Goal: Transaction & Acquisition: Purchase product/service

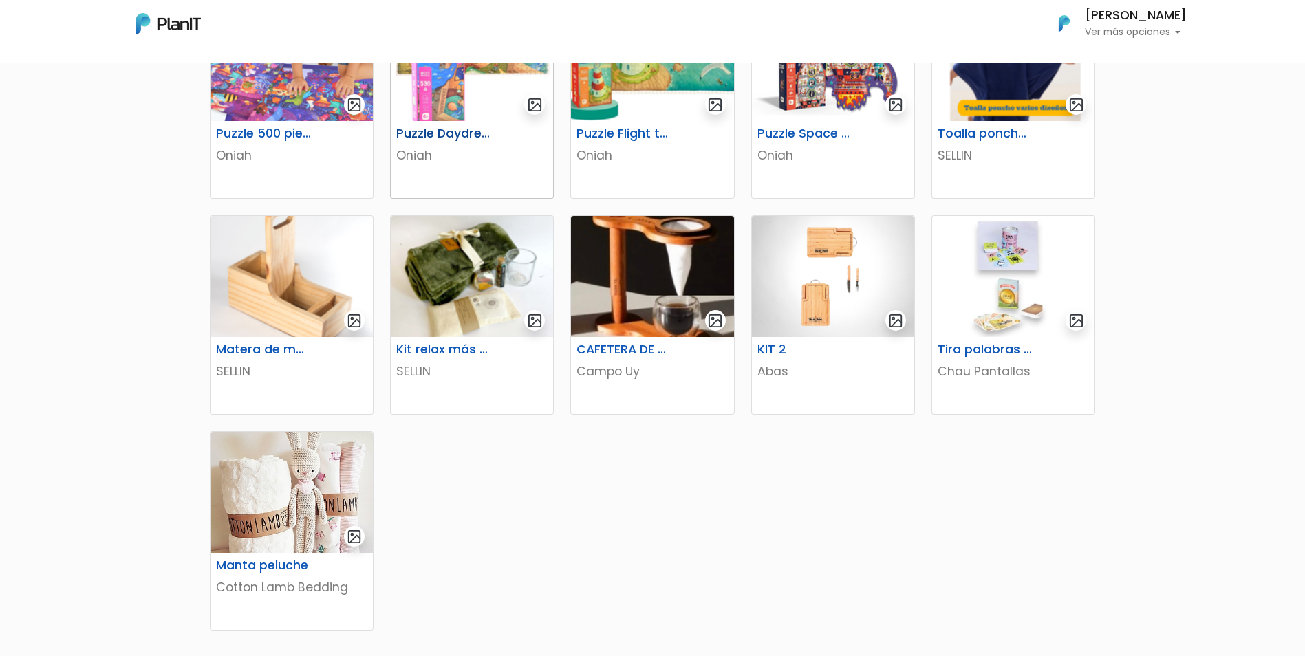
scroll to position [619, 0]
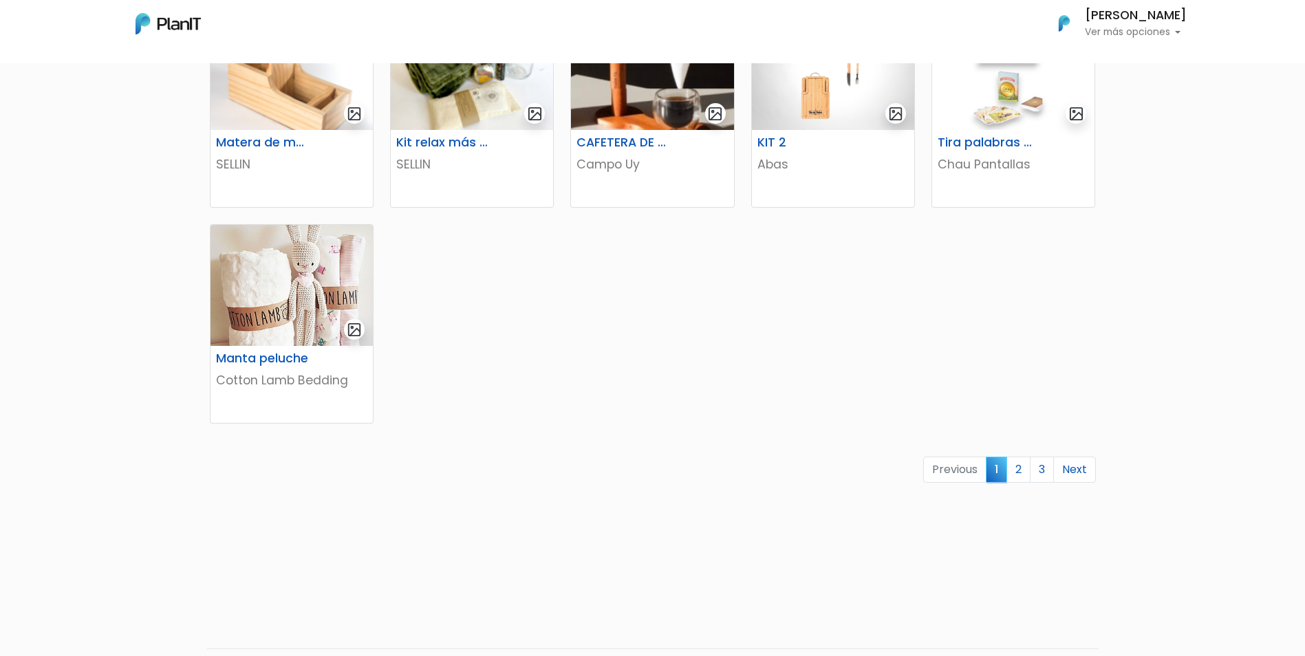
scroll to position [757, 0]
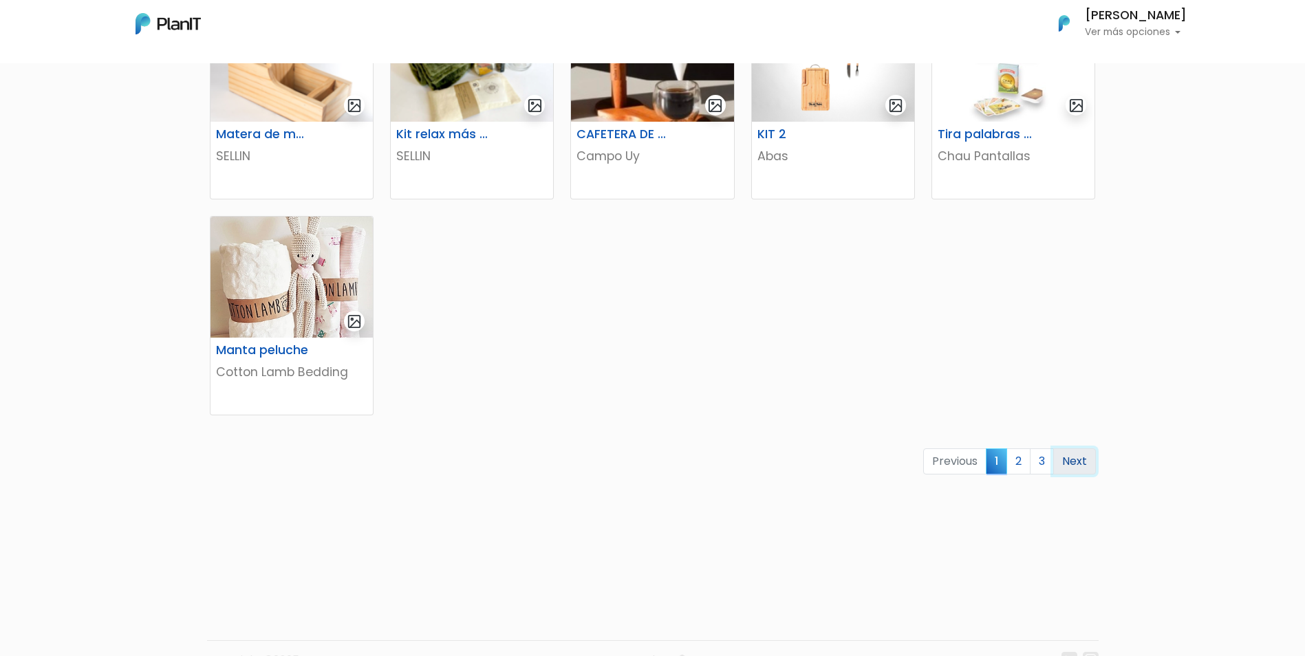
click at [1071, 455] on link "Next" at bounding box center [1074, 462] width 43 height 26
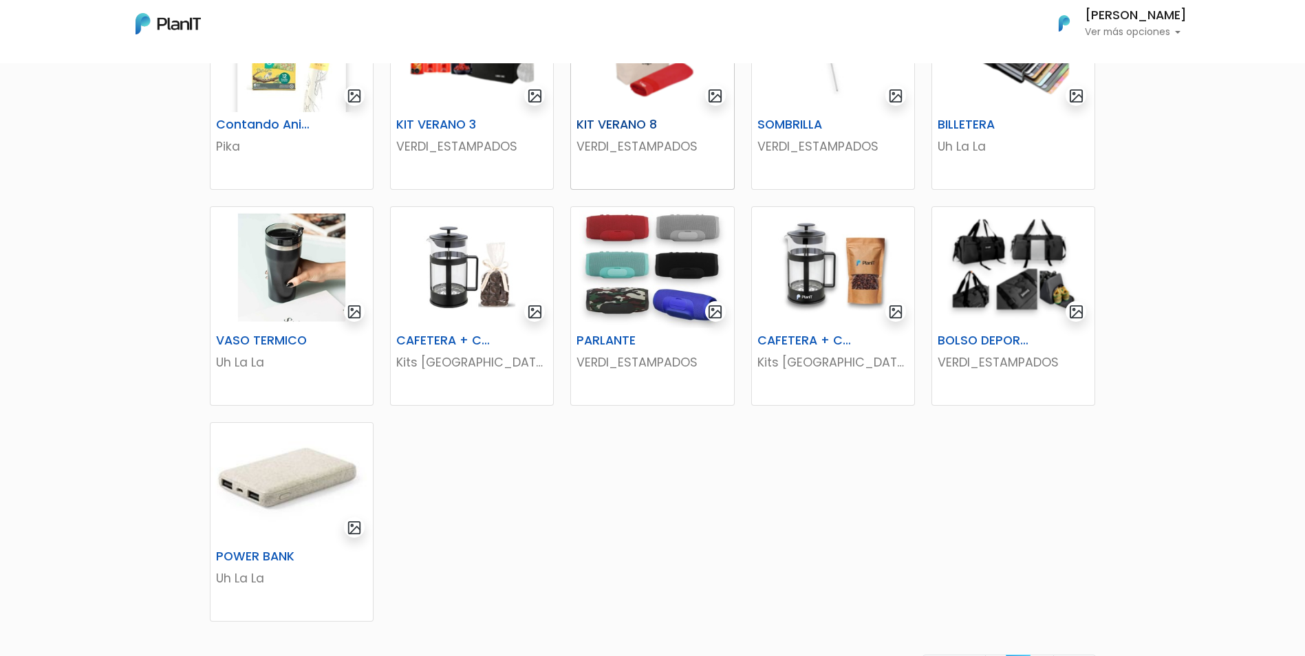
scroll to position [413, 0]
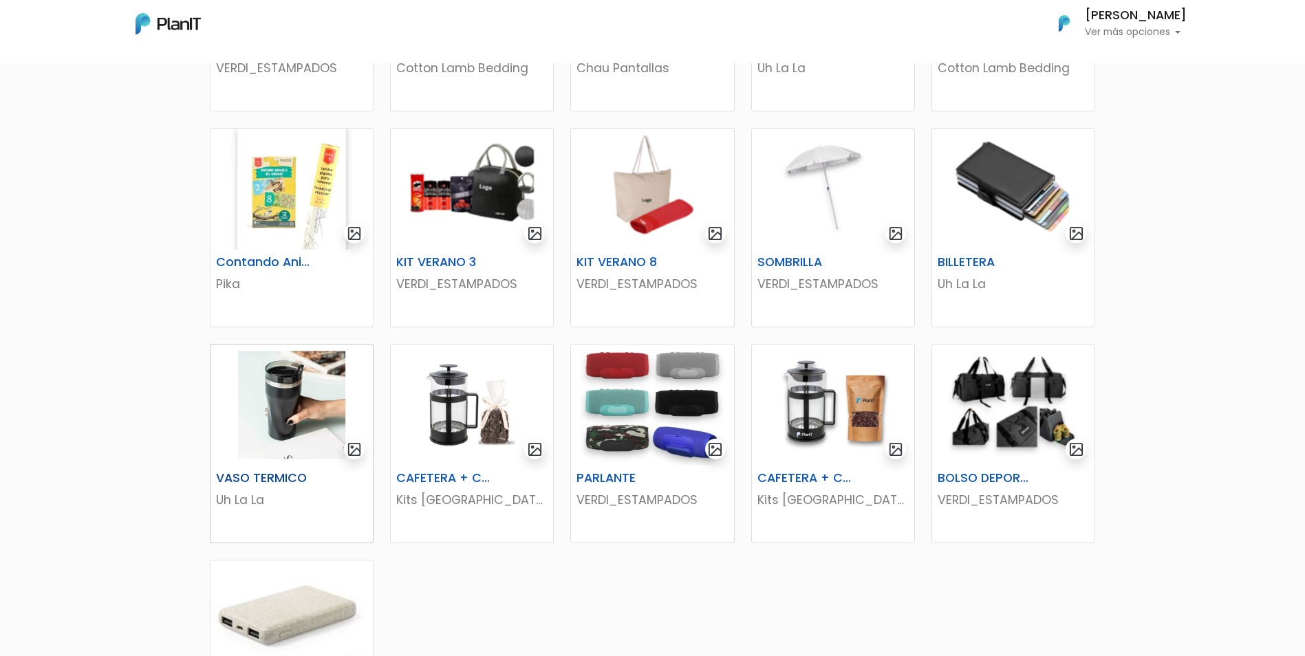
click at [303, 379] on img at bounding box center [292, 405] width 162 height 121
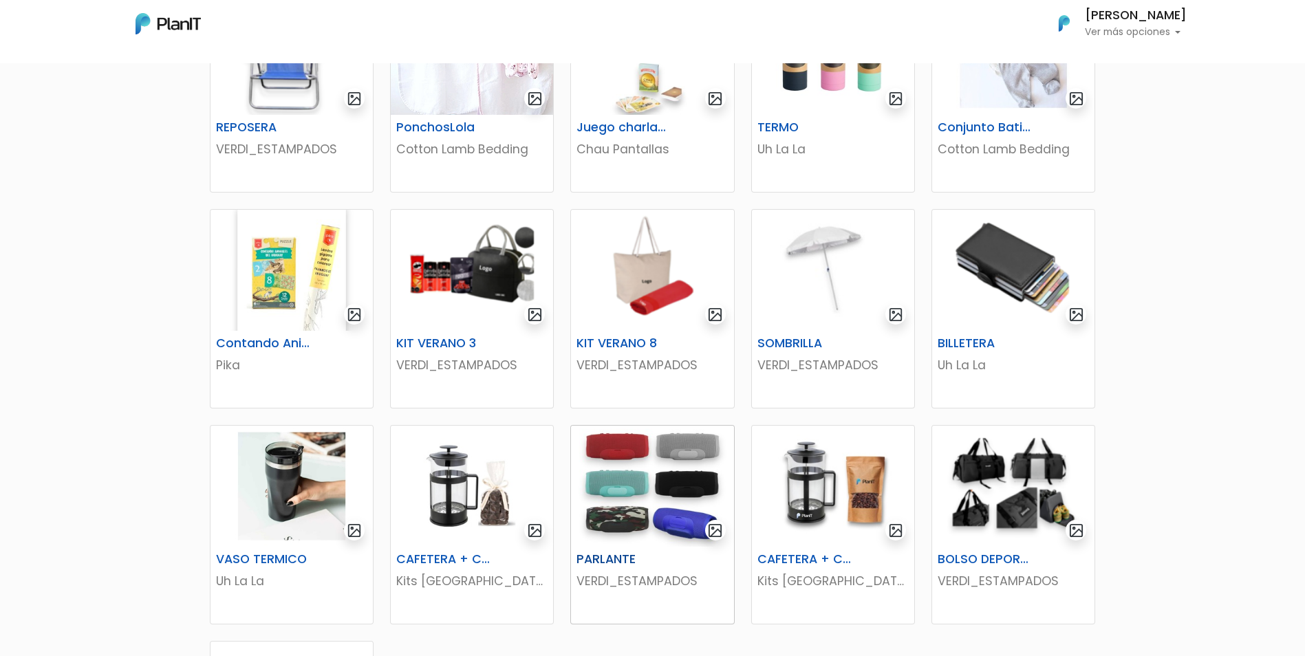
scroll to position [344, 0]
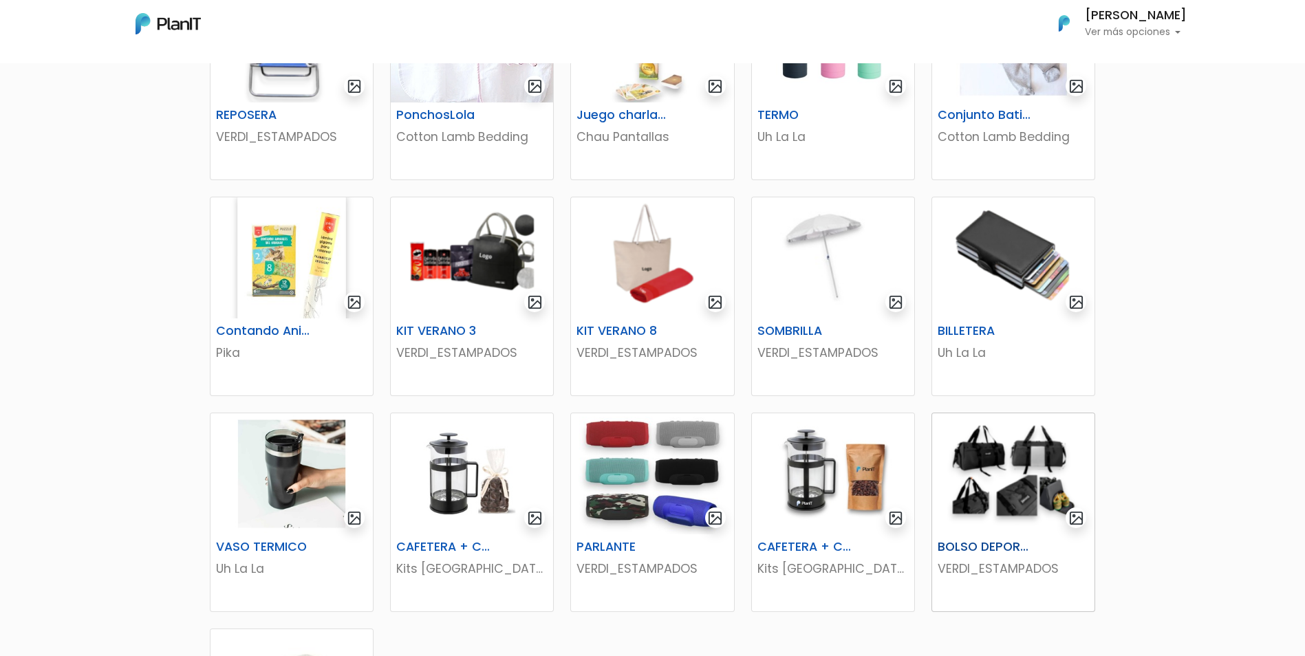
click at [1075, 513] on img "submit" at bounding box center [1077, 519] width 16 height 16
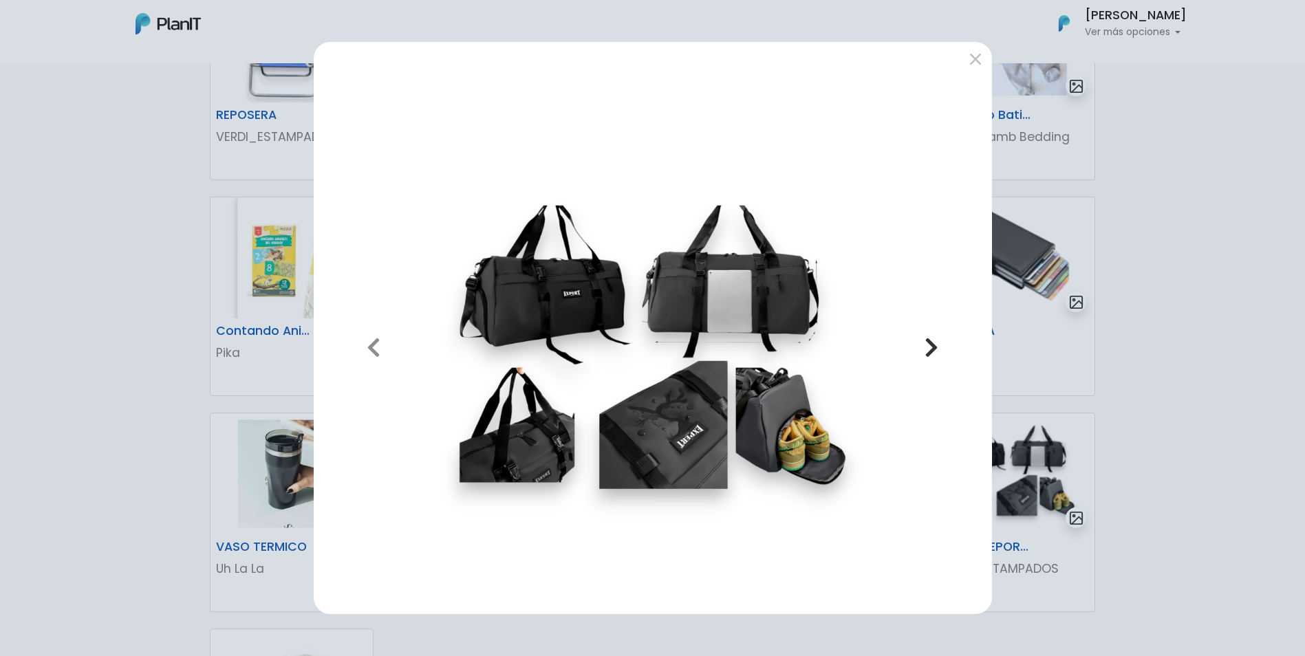
click at [923, 337] on button "Next" at bounding box center [931, 348] width 98 height 512
click at [932, 341] on icon "button" at bounding box center [932, 347] width 14 height 22
click at [980, 54] on button "submit" at bounding box center [976, 59] width 22 height 22
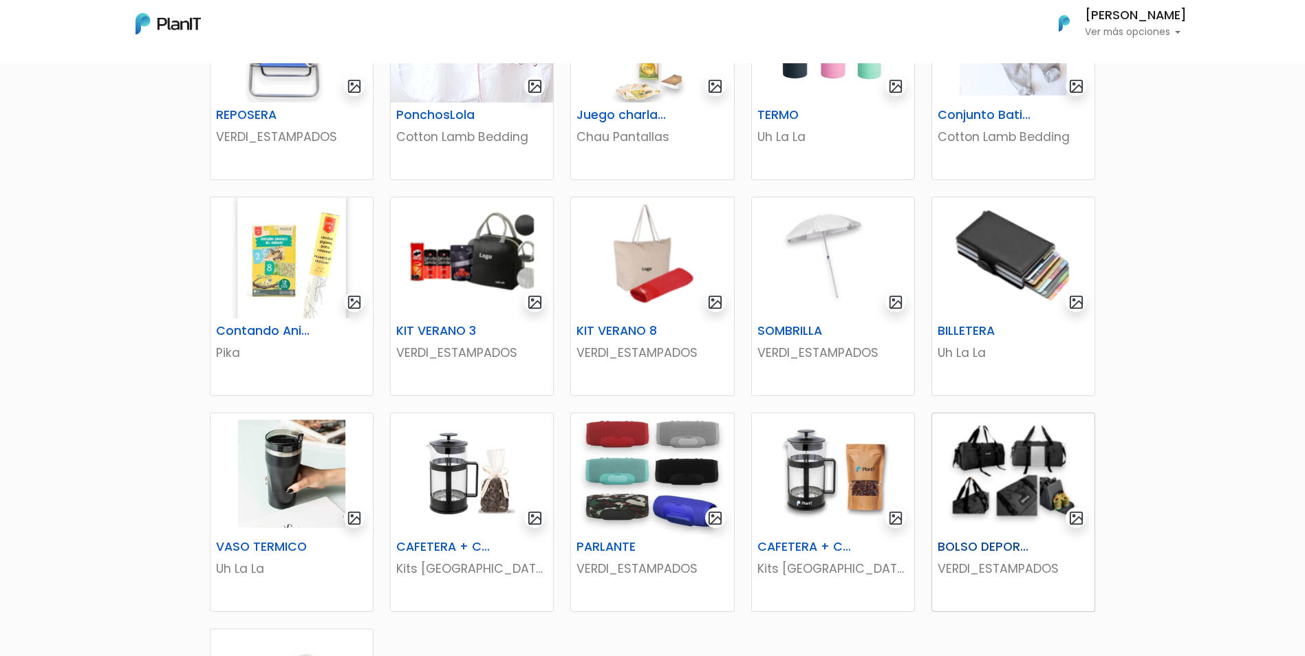
click at [1011, 526] on img at bounding box center [1013, 474] width 162 height 121
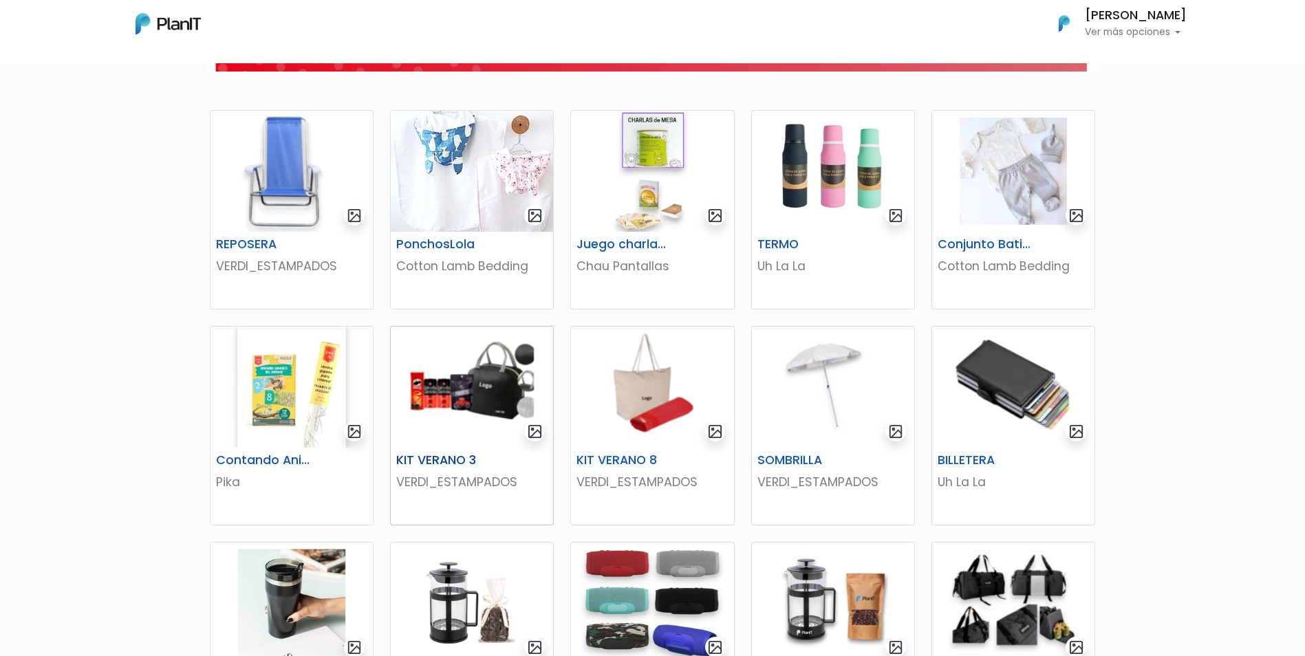
scroll to position [206, 0]
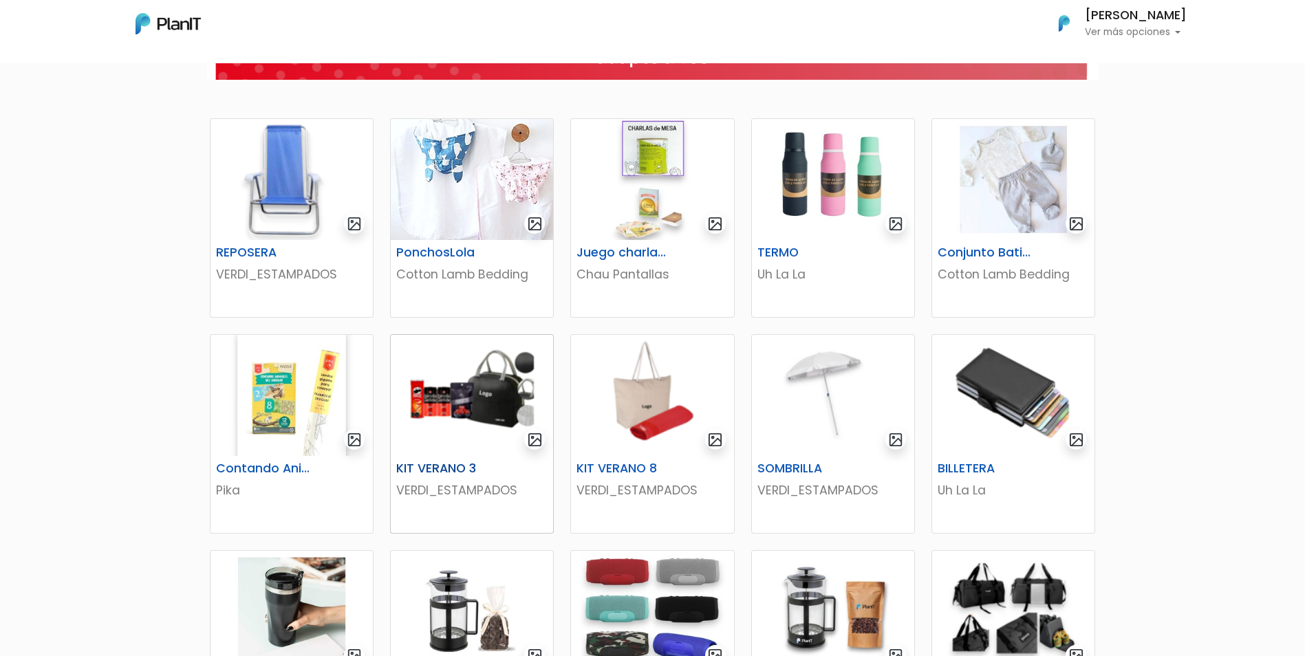
click at [513, 427] on img at bounding box center [472, 395] width 162 height 121
click at [625, 207] on img at bounding box center [652, 179] width 162 height 121
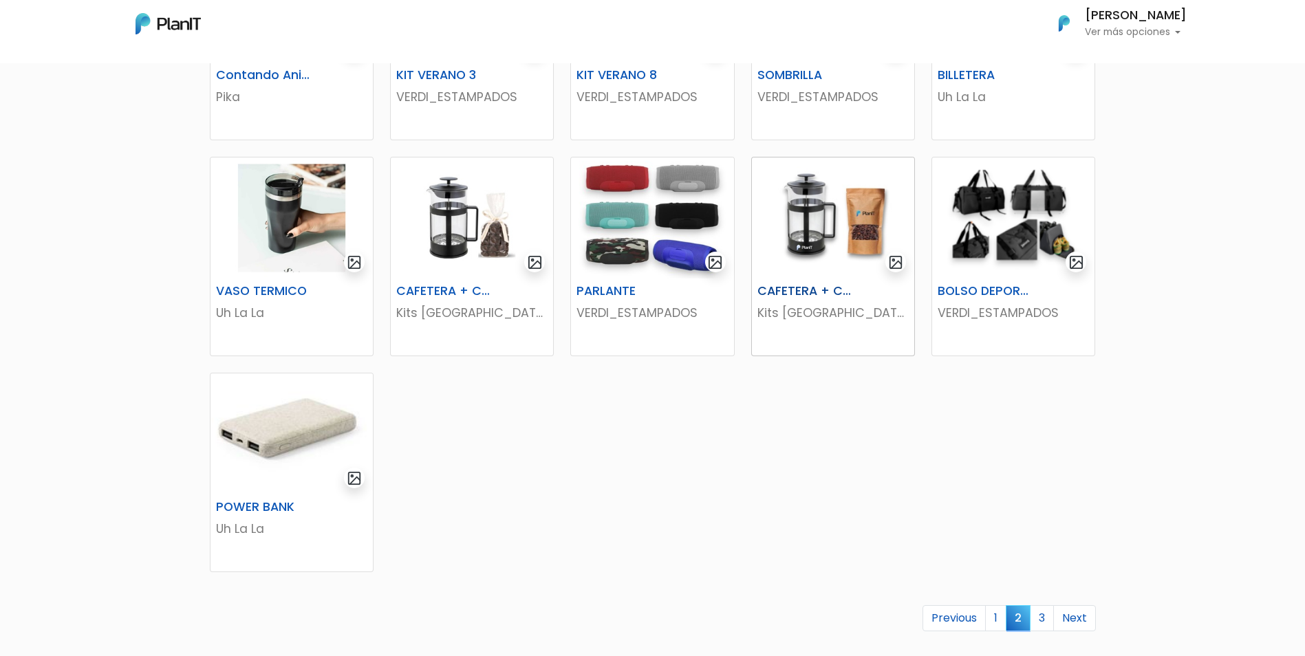
scroll to position [619, 0]
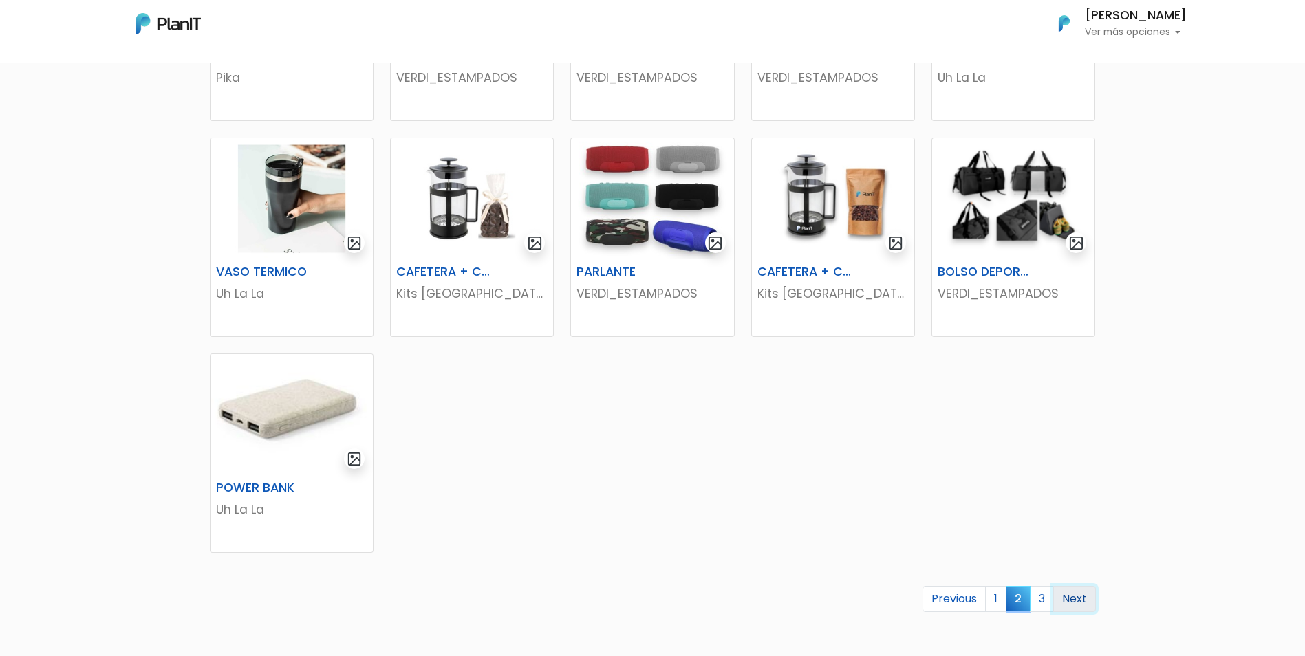
click at [1078, 593] on link "Next" at bounding box center [1074, 599] width 43 height 26
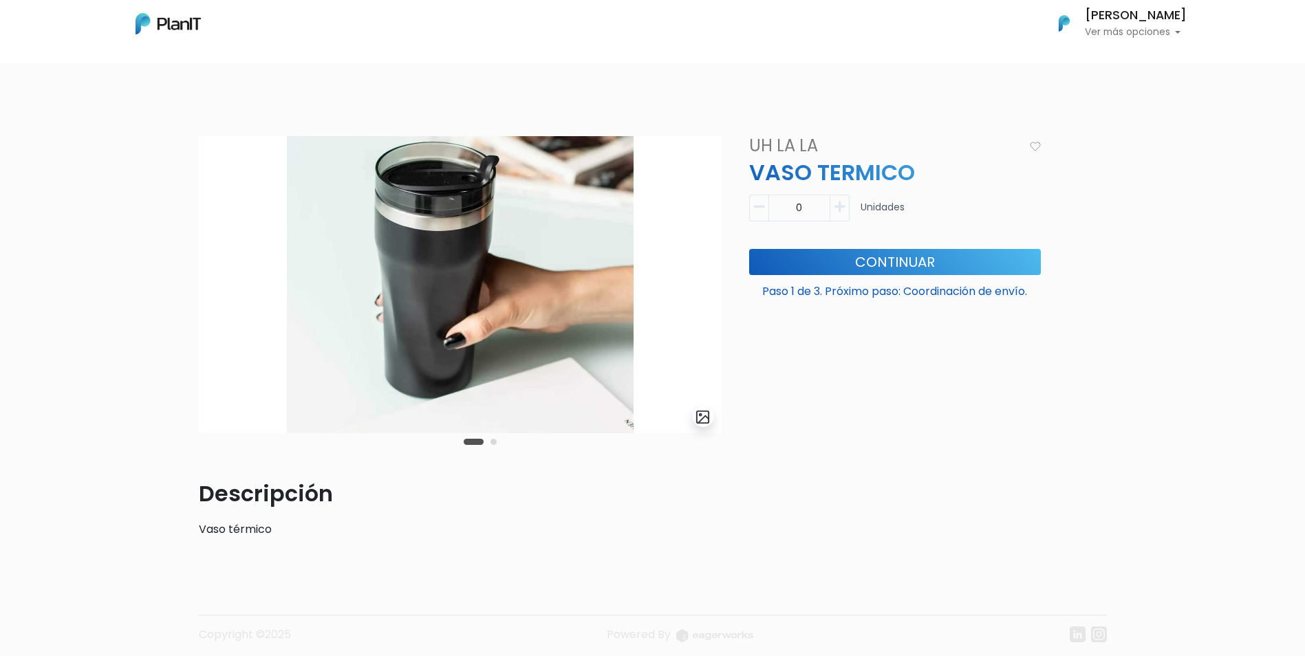
click at [493, 442] on button "Carousel Page 2" at bounding box center [494, 442] width 6 height 6
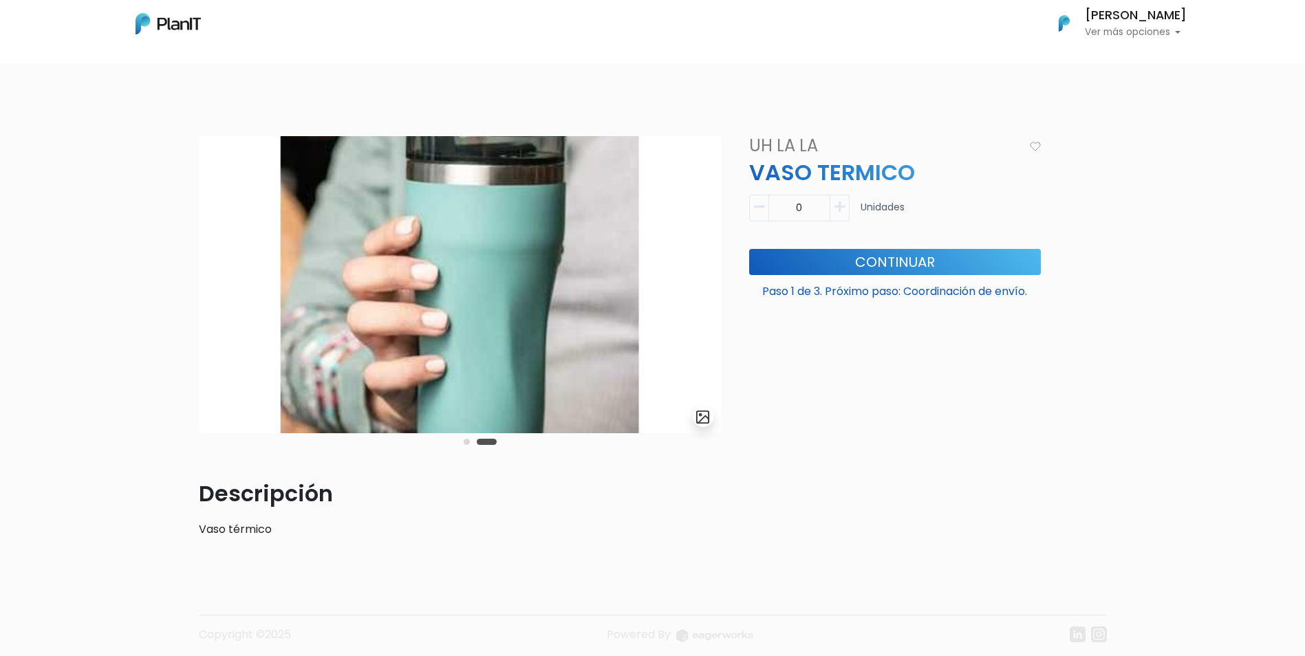
click at [464, 441] on button "Carousel Page 1" at bounding box center [467, 442] width 6 height 6
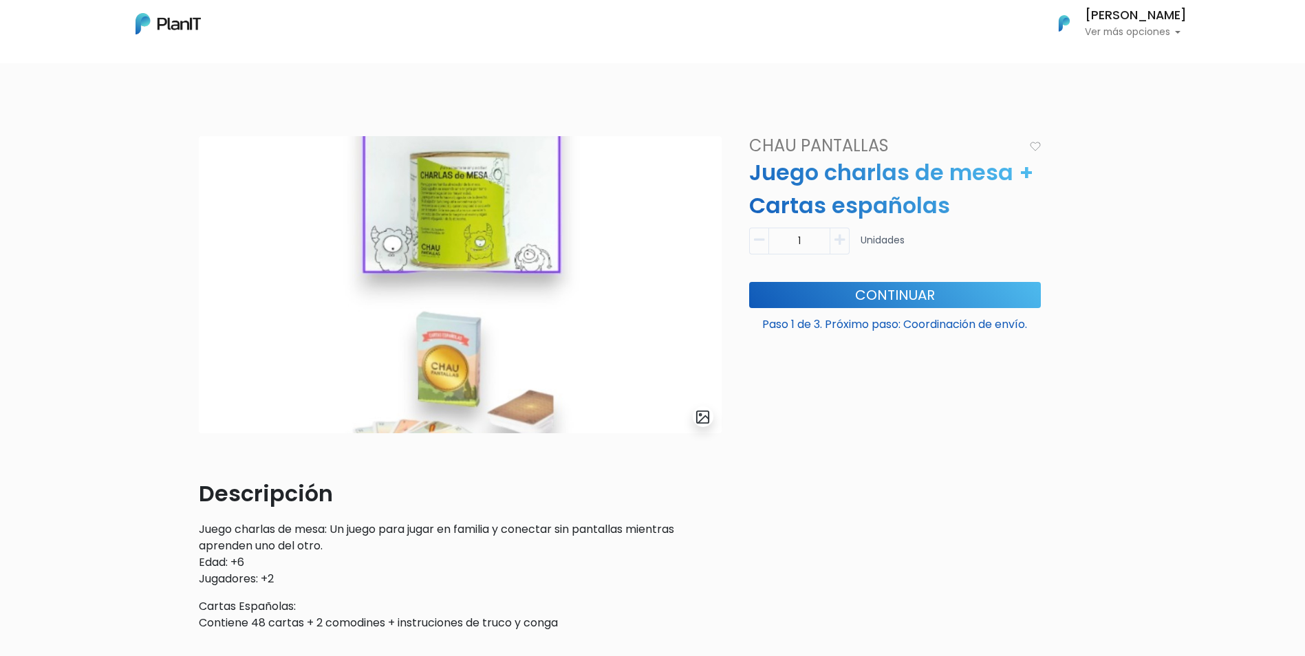
click at [652, 361] on img at bounding box center [460, 284] width 523 height 297
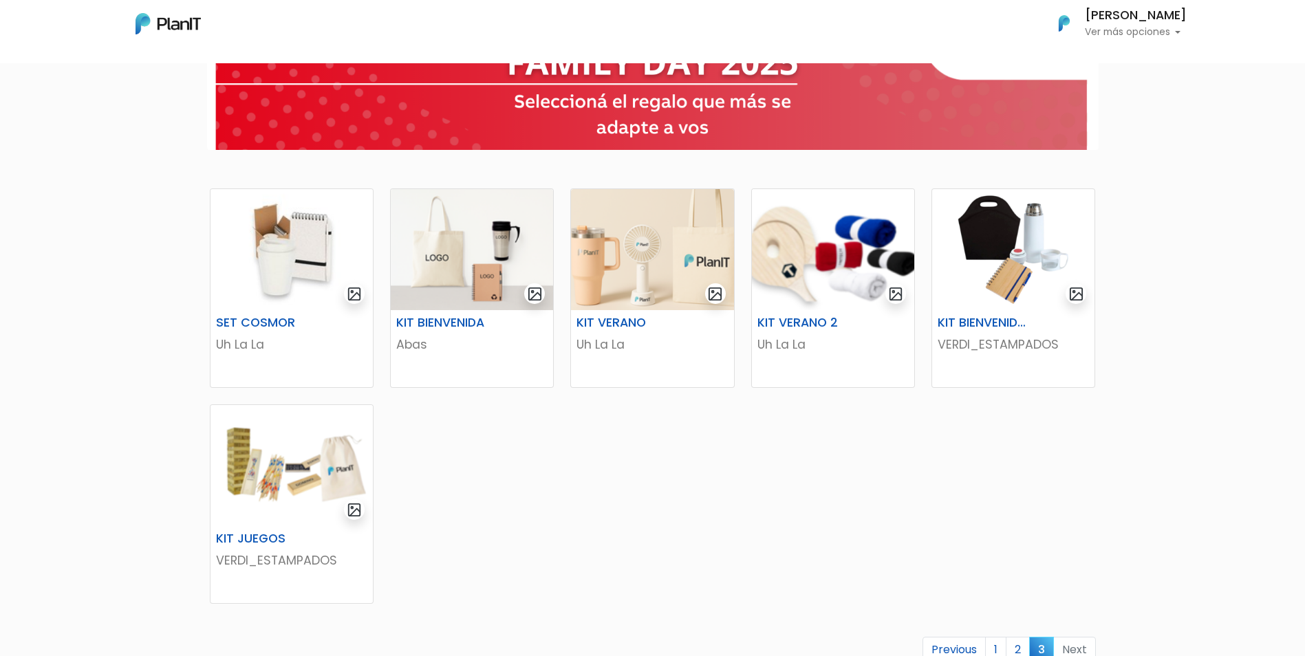
scroll to position [138, 0]
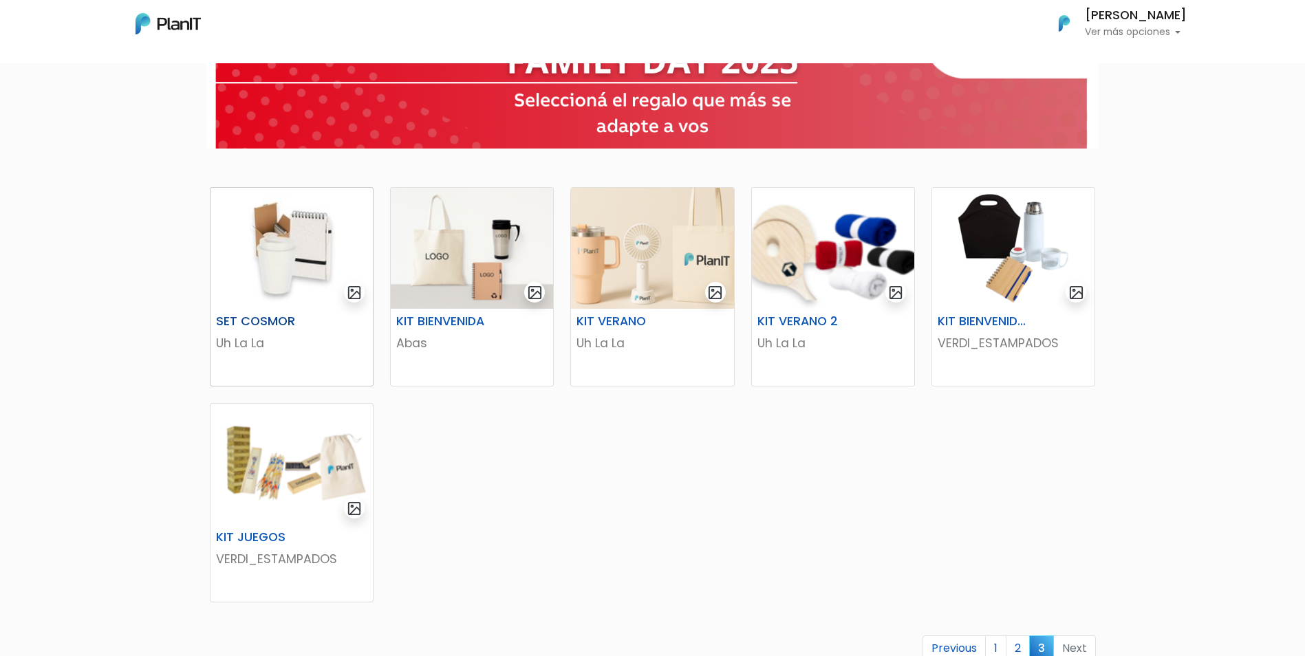
click at [299, 265] on img at bounding box center [292, 248] width 162 height 121
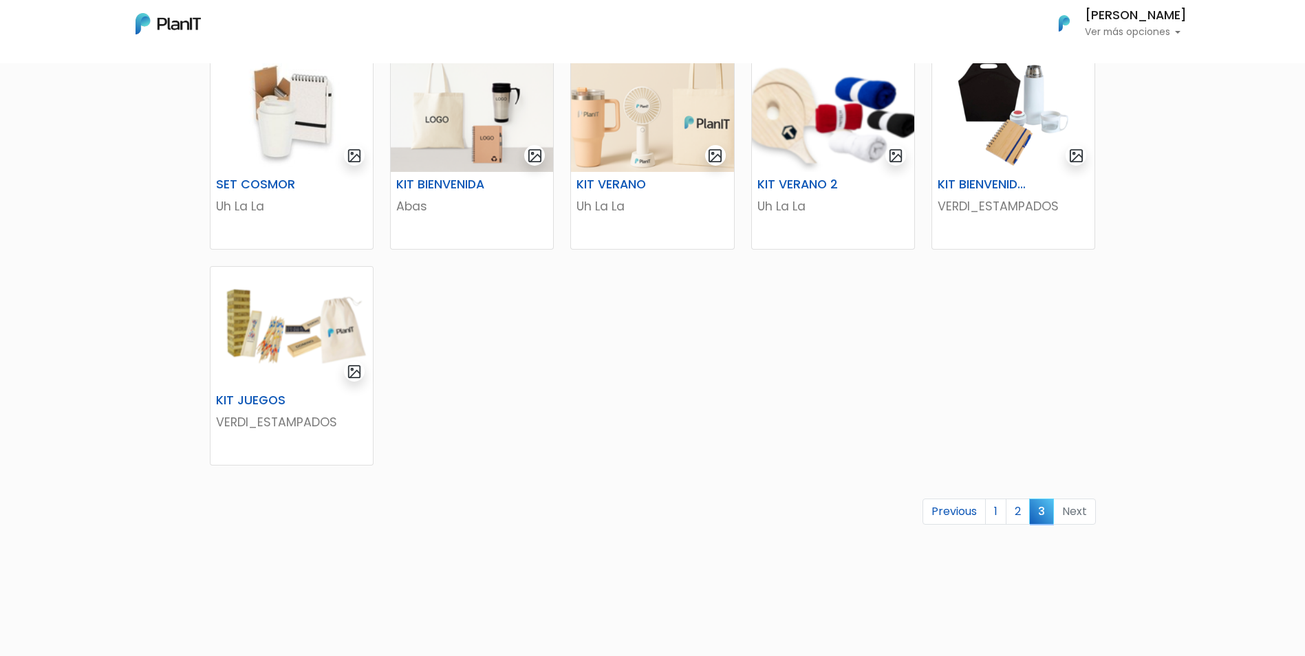
scroll to position [275, 0]
click at [1003, 515] on link "1" at bounding box center [995, 511] width 21 height 26
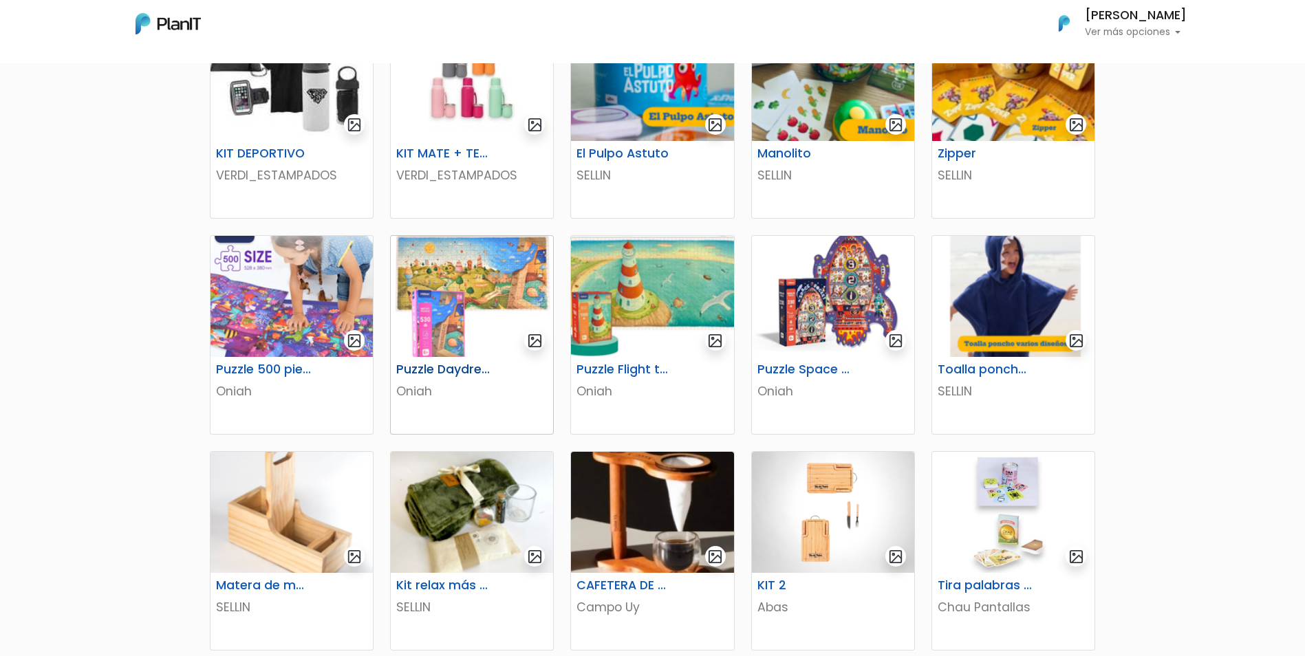
scroll to position [275, 0]
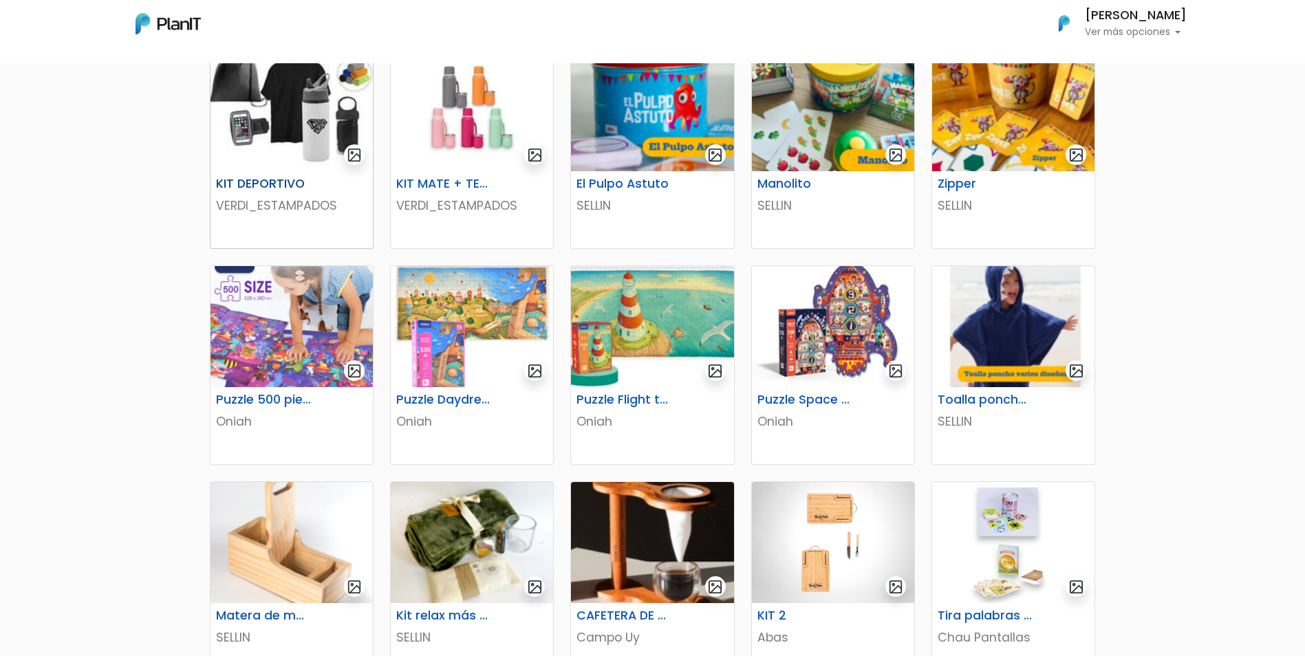
click at [272, 126] on img at bounding box center [292, 110] width 162 height 121
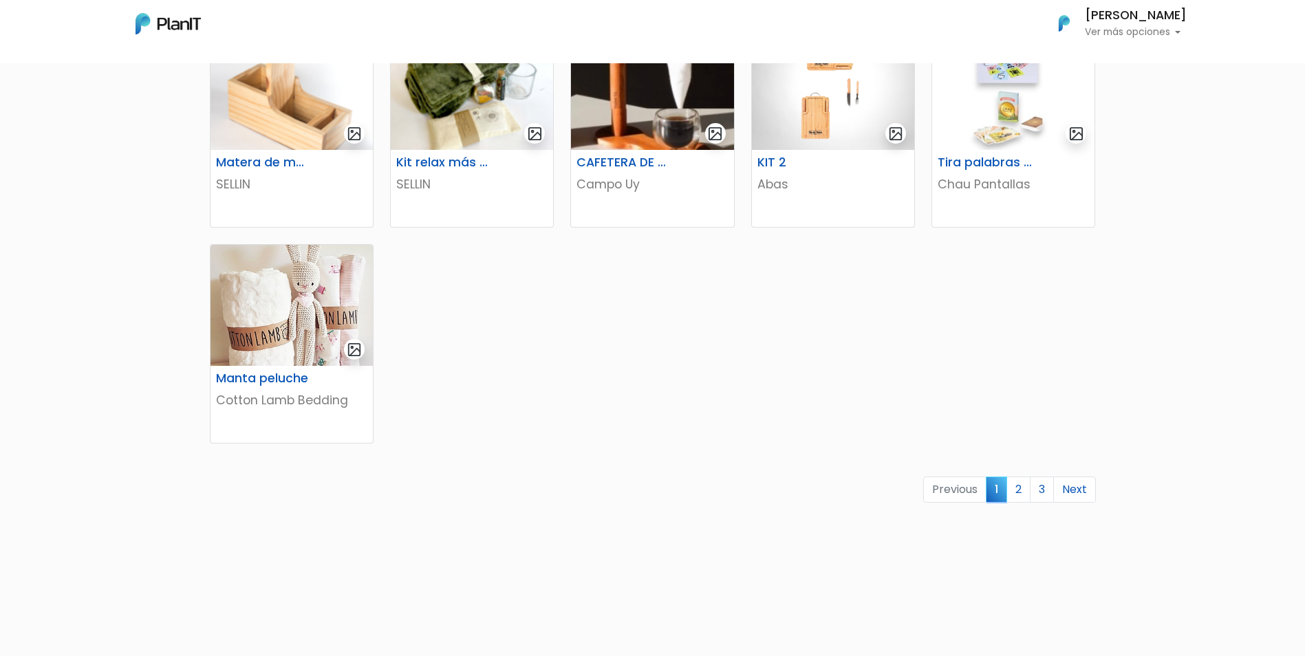
scroll to position [791, 0]
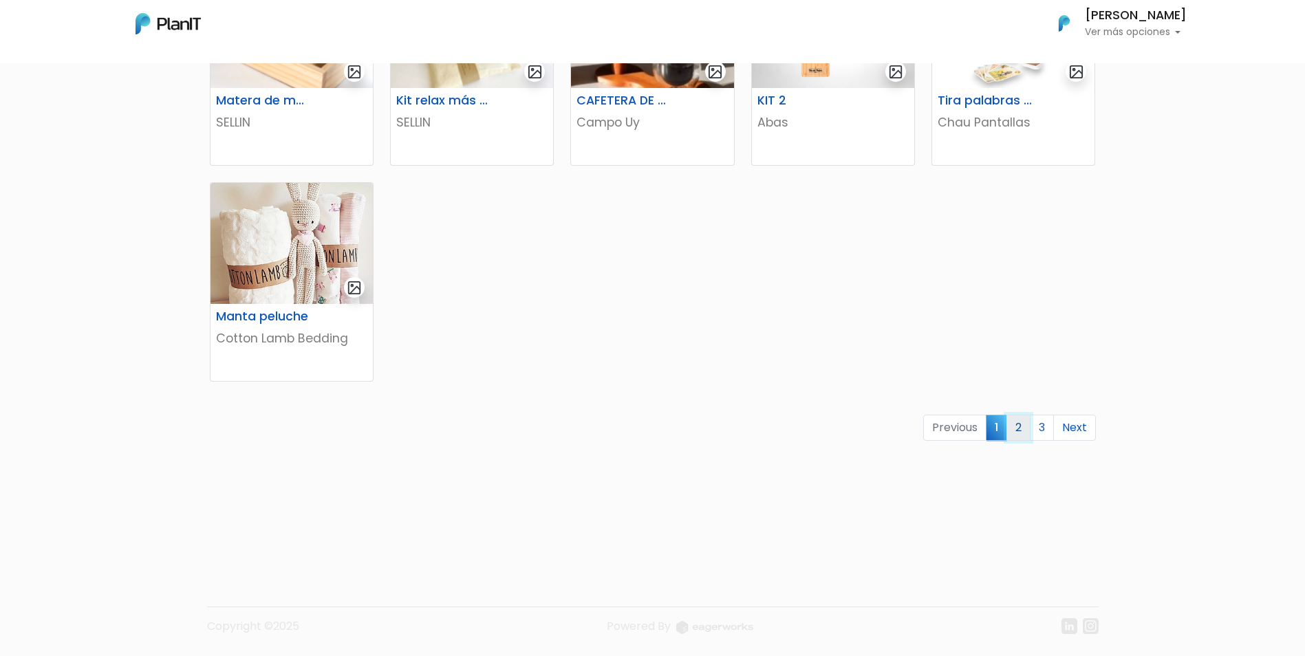
click at [1014, 427] on link "2" at bounding box center [1019, 428] width 24 height 26
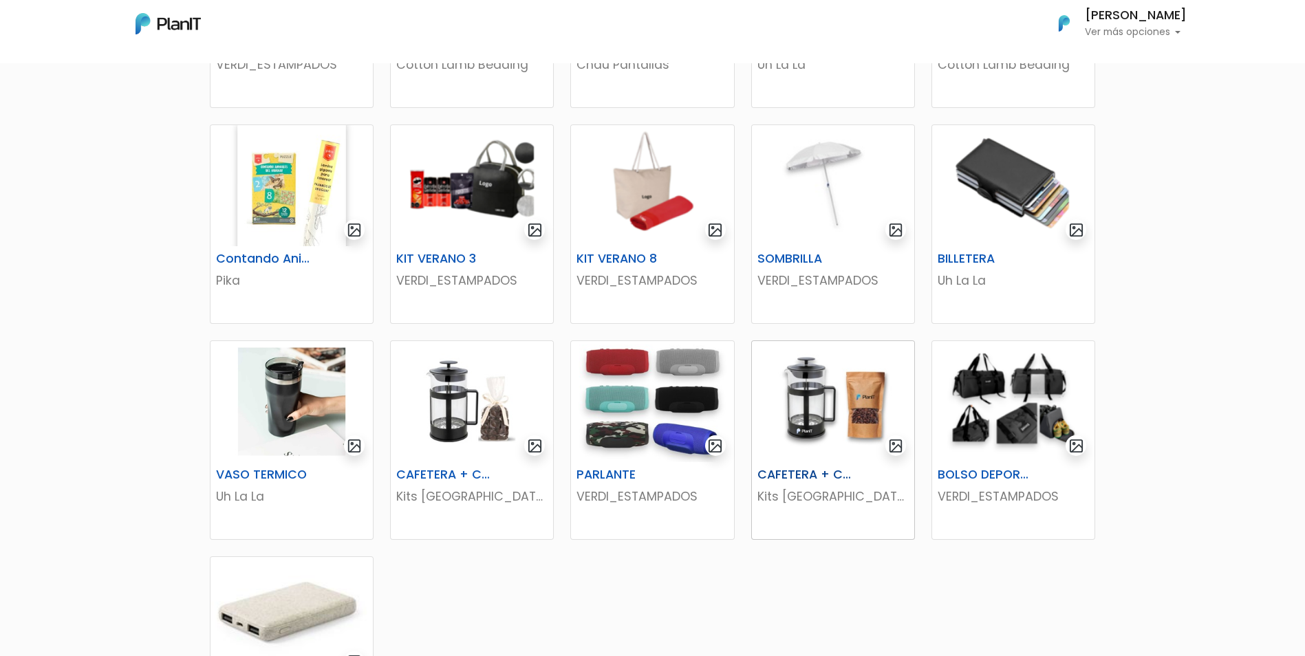
scroll to position [413, 0]
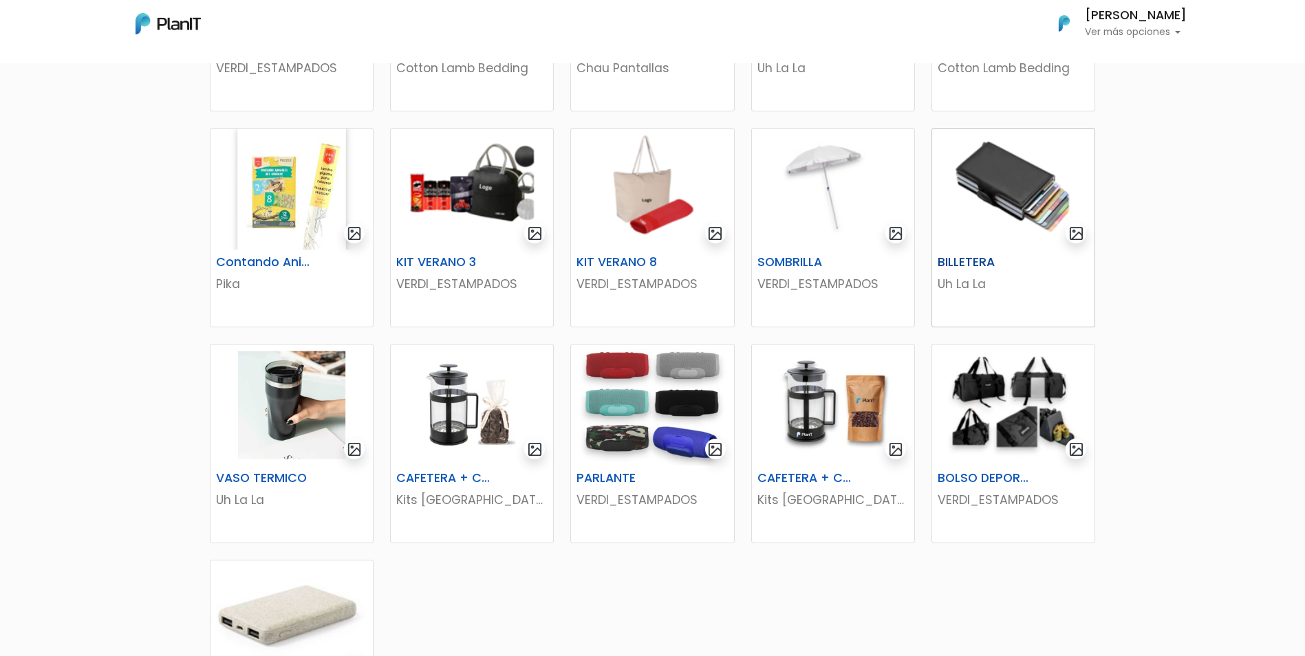
click at [969, 222] on img at bounding box center [1013, 189] width 162 height 121
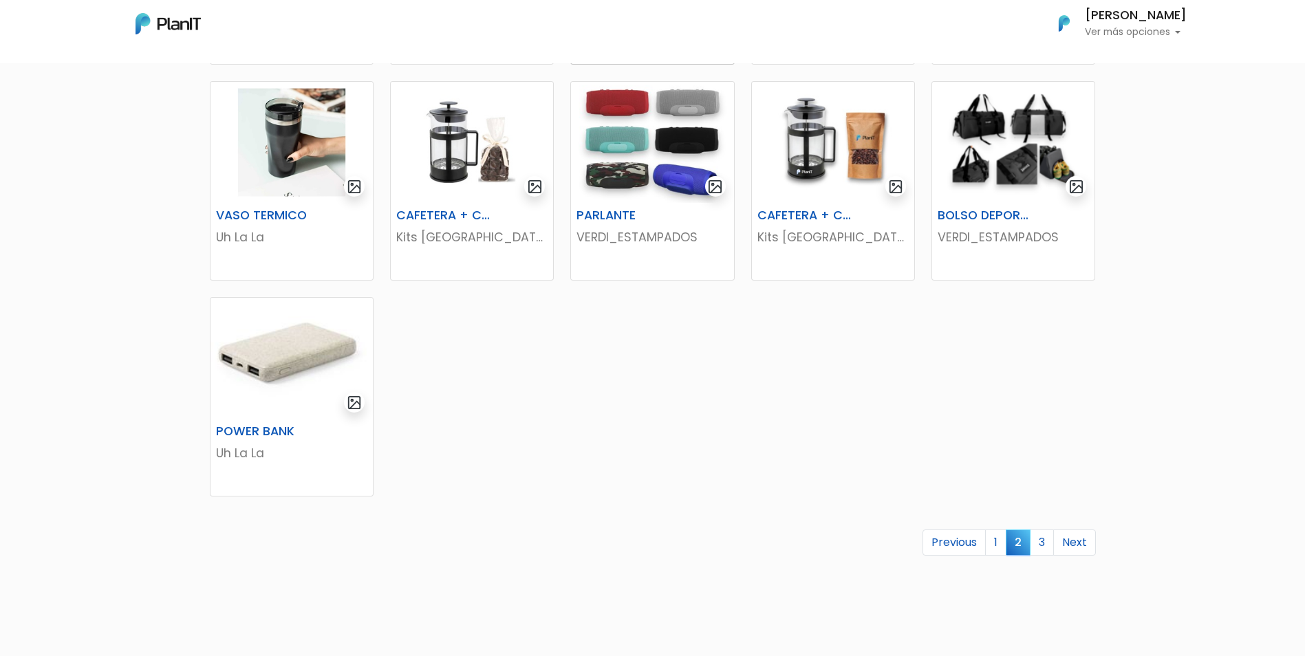
scroll to position [688, 0]
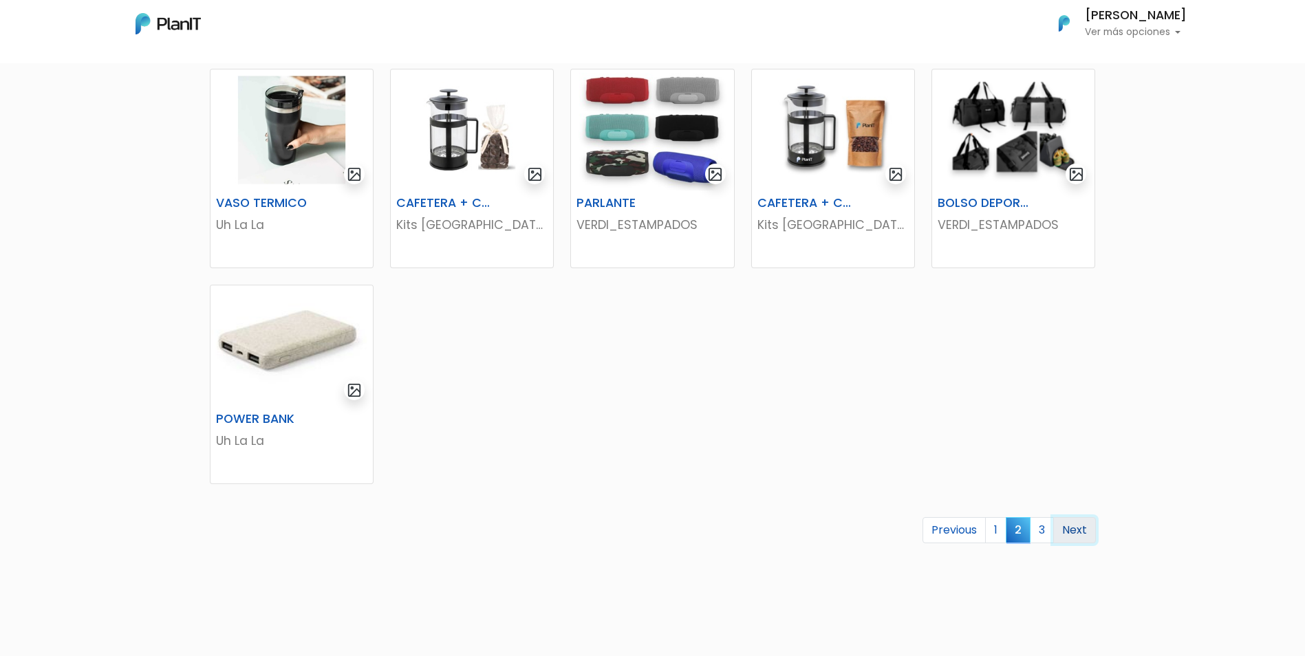
click at [1081, 527] on link "Next" at bounding box center [1074, 530] width 43 height 26
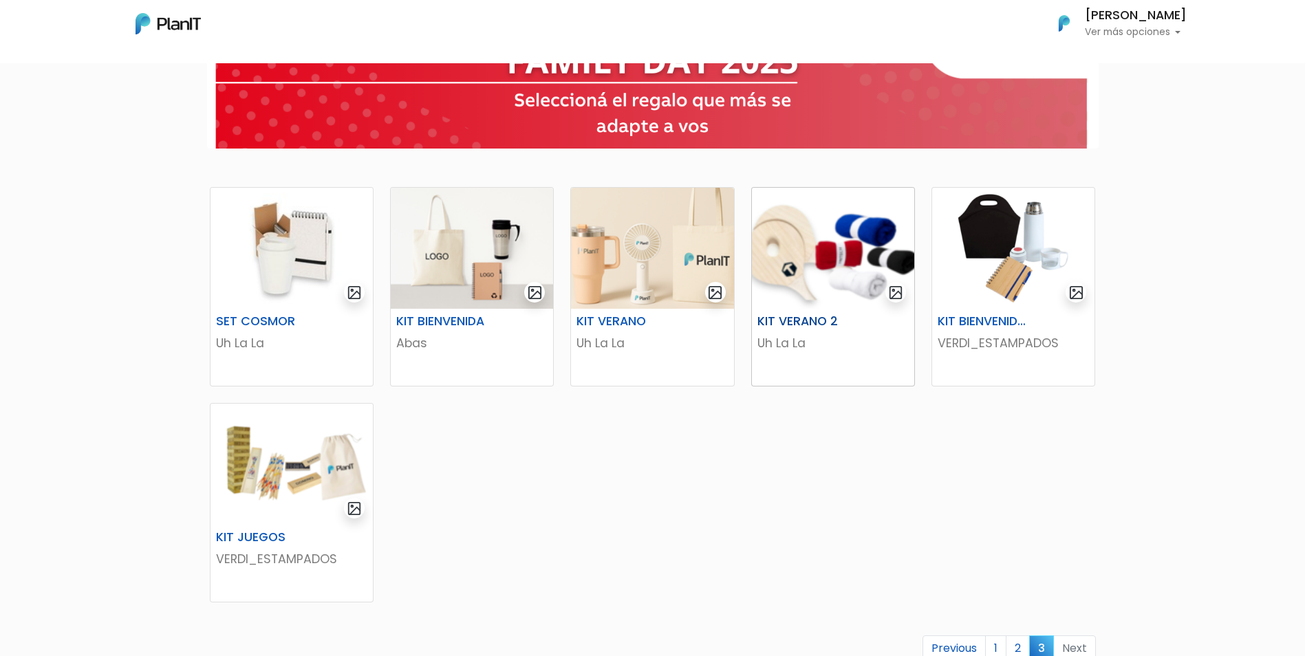
click at [839, 226] on img at bounding box center [833, 248] width 162 height 121
click at [616, 286] on img at bounding box center [652, 248] width 162 height 121
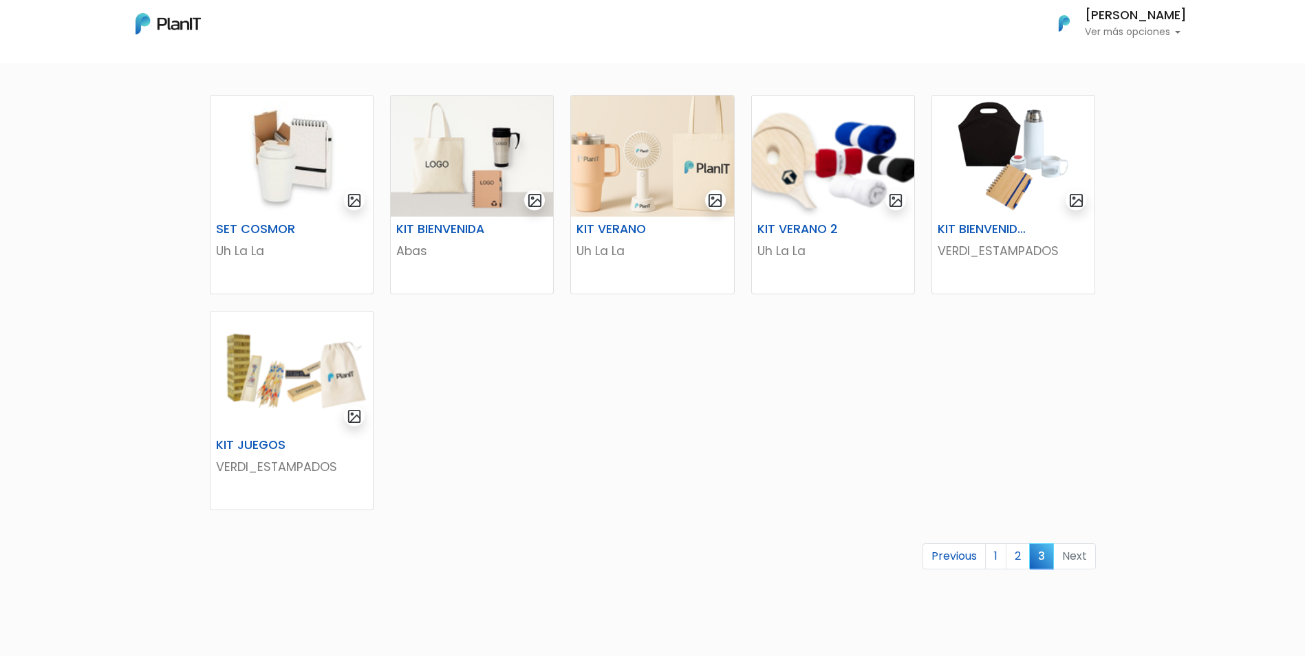
scroll to position [344, 0]
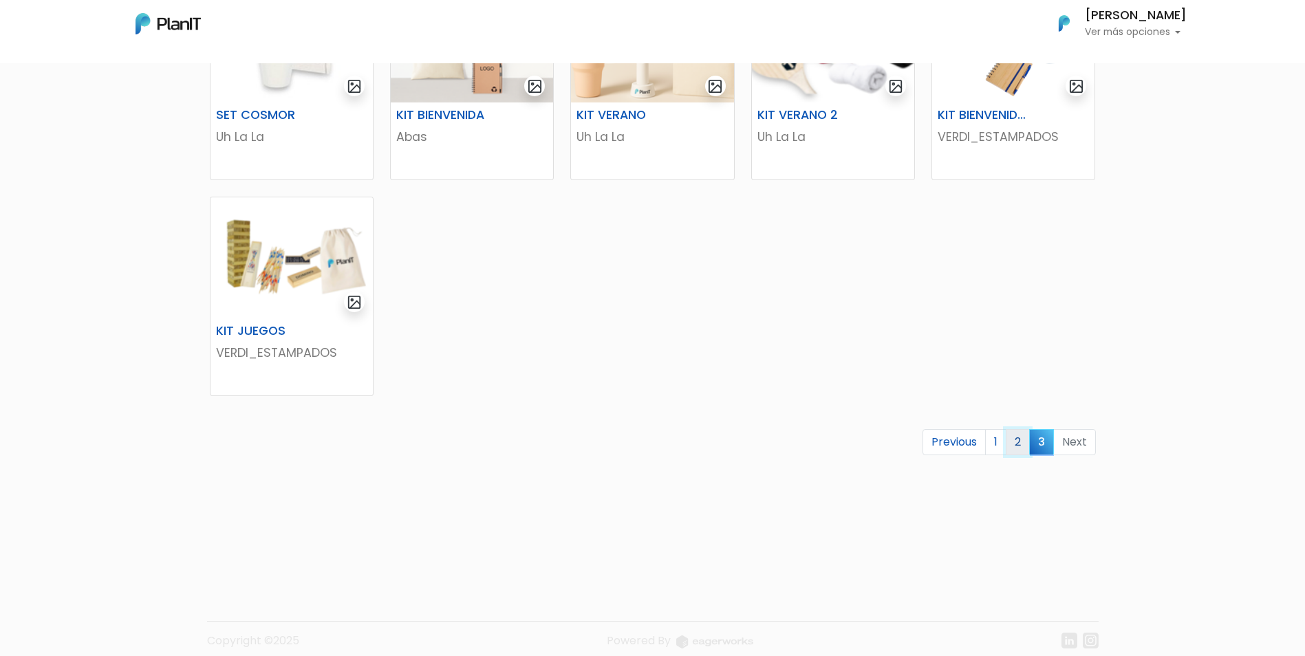
click at [1022, 449] on link "2" at bounding box center [1018, 442] width 24 height 26
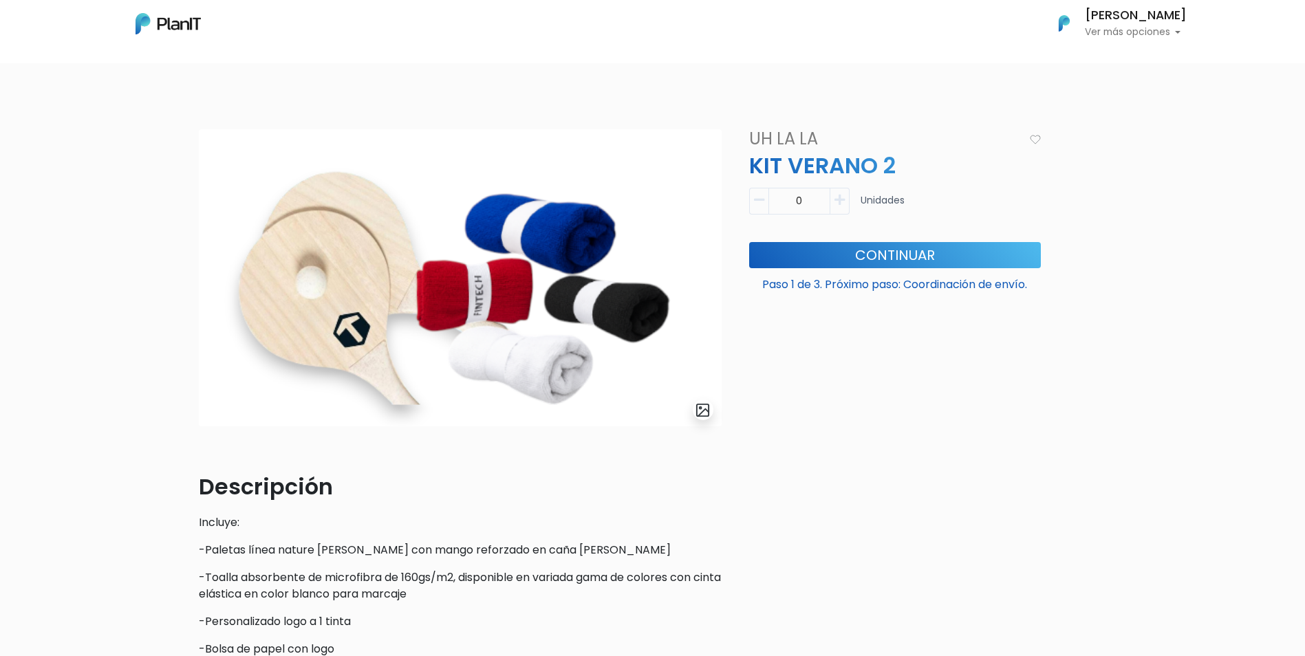
scroll to position [69, 0]
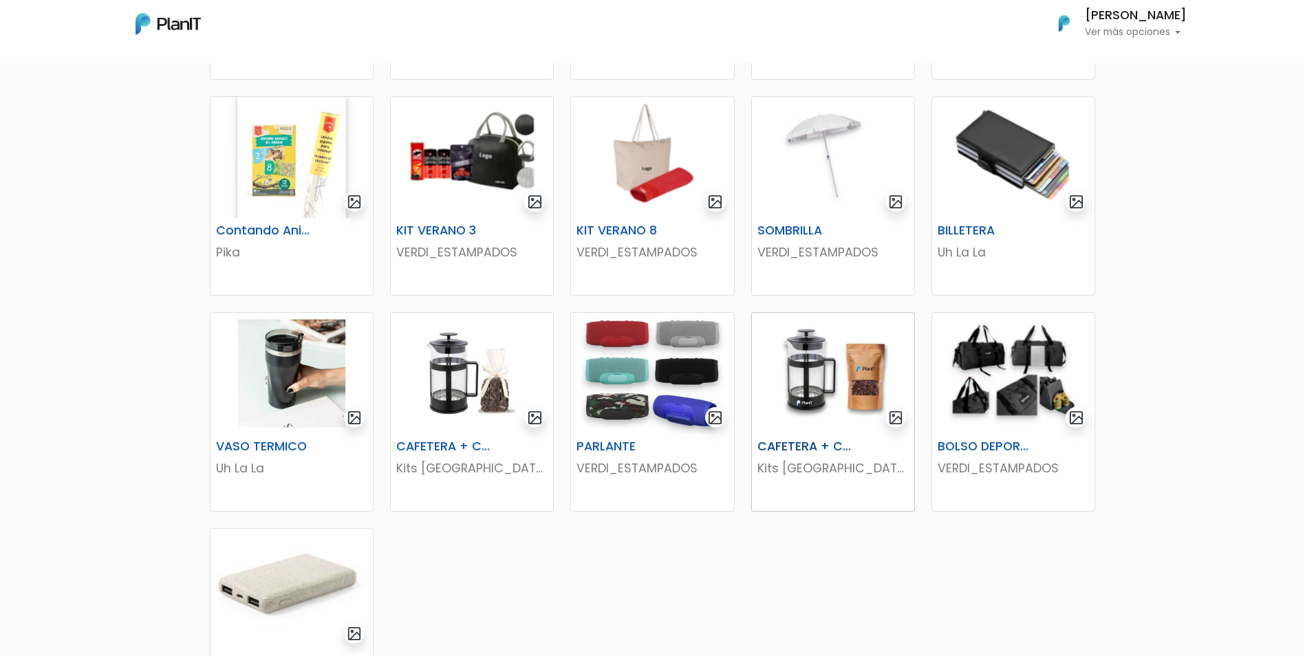
scroll to position [344, 0]
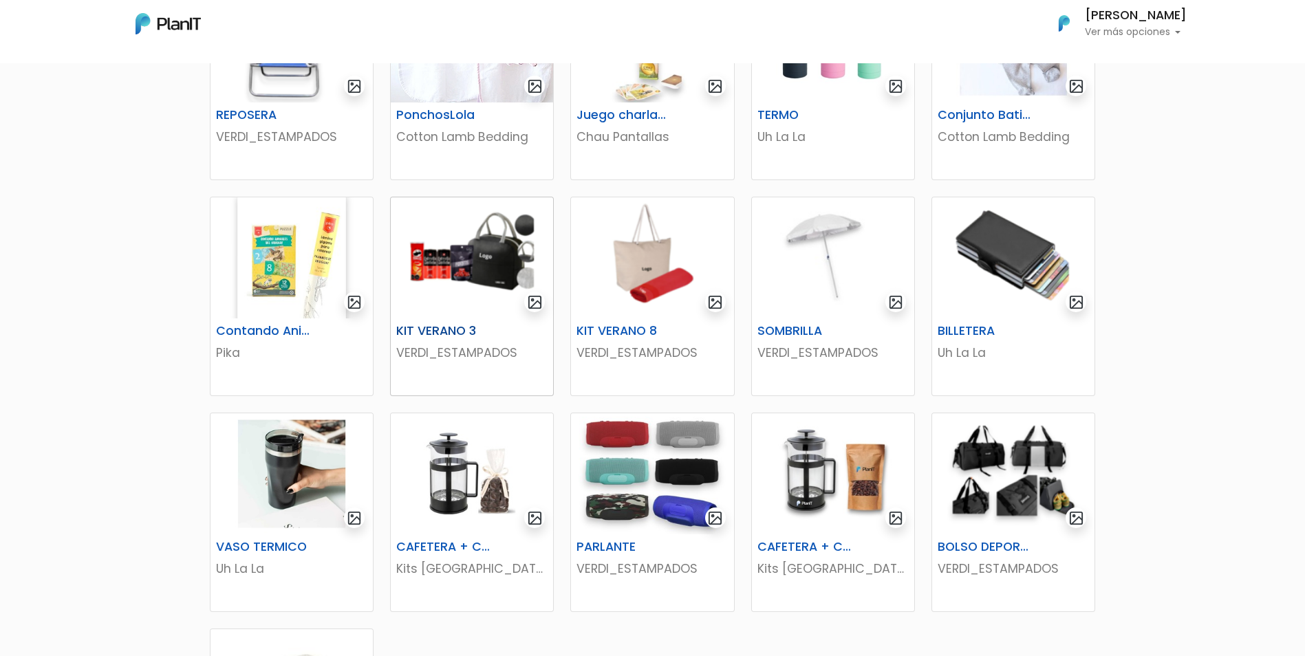
click at [439, 267] on img at bounding box center [472, 257] width 162 height 121
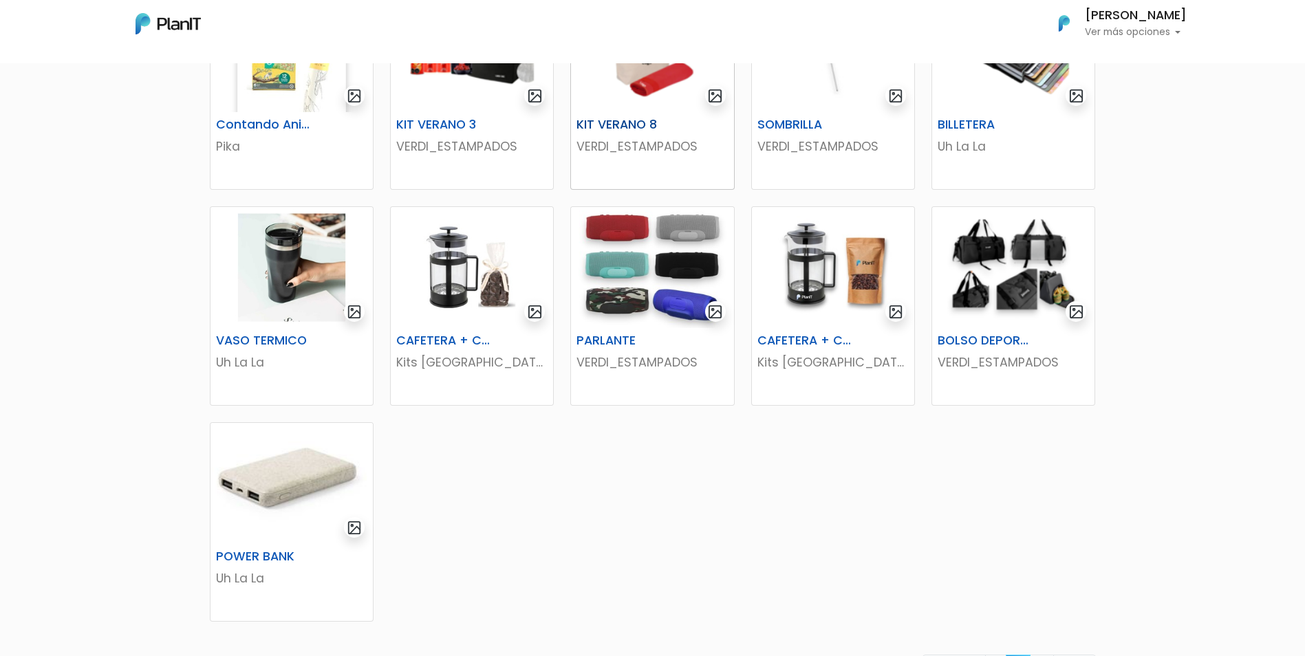
scroll to position [482, 0]
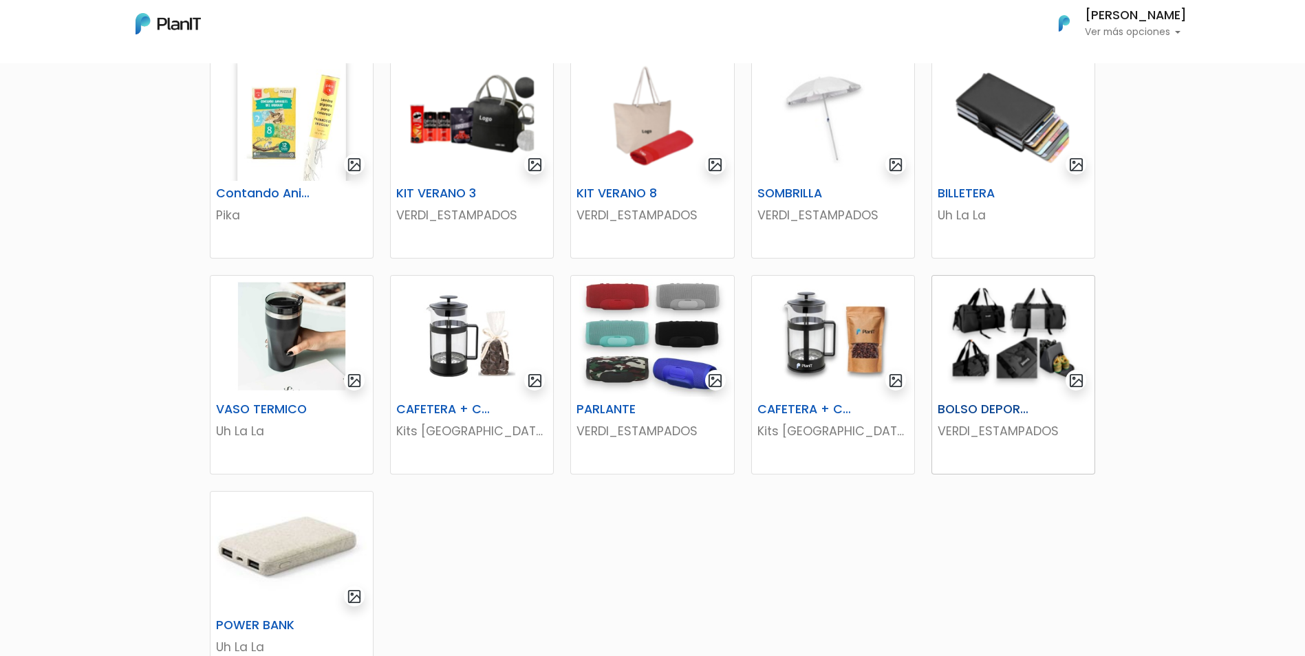
click at [997, 330] on img at bounding box center [1013, 336] width 162 height 121
click at [996, 328] on img at bounding box center [1013, 336] width 162 height 121
click at [621, 347] on img at bounding box center [652, 336] width 162 height 121
click at [1003, 332] on img at bounding box center [1013, 336] width 162 height 121
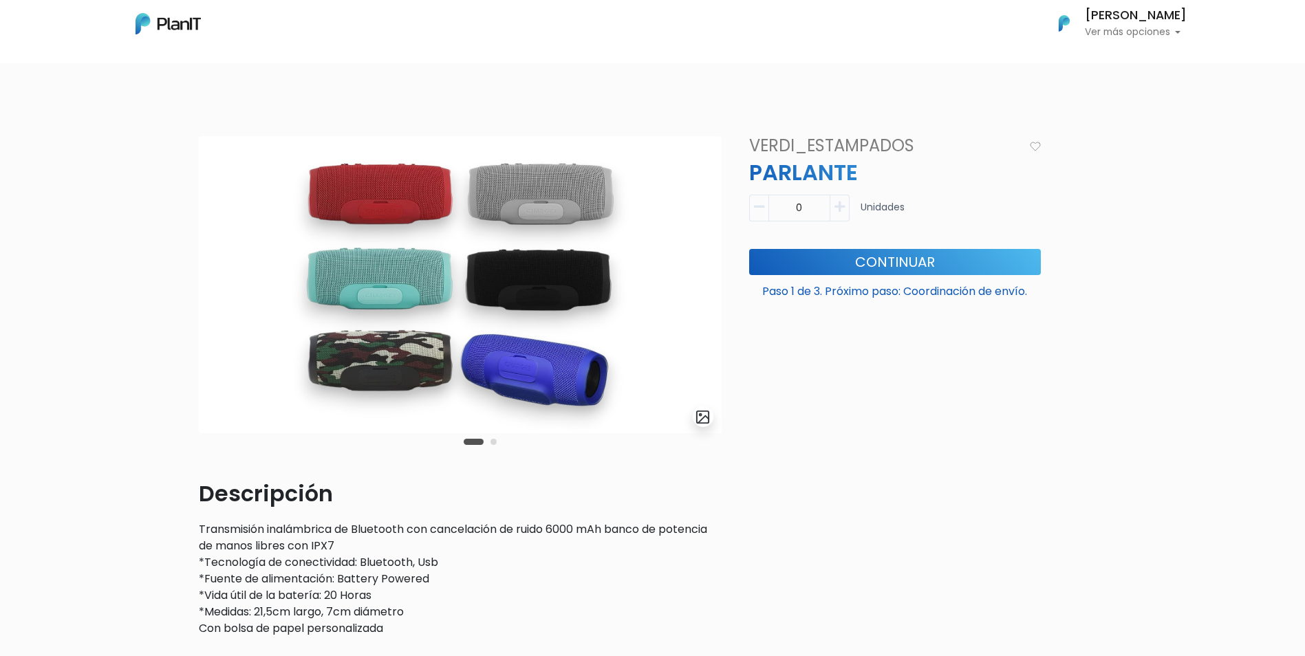
click at [491, 439] on div "Carousel Pagination" at bounding box center [480, 441] width 40 height 17
click at [492, 440] on button "Carousel Page 2" at bounding box center [494, 442] width 6 height 6
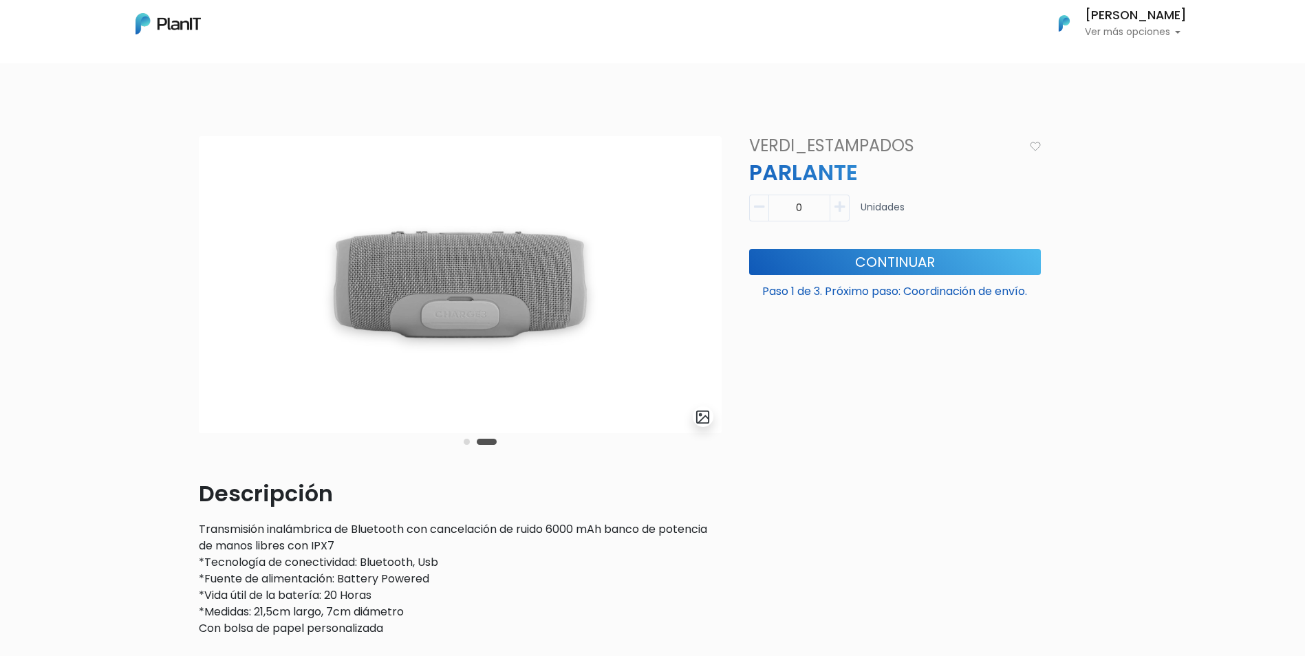
click at [467, 444] on button "Carousel Page 1" at bounding box center [467, 442] width 6 height 6
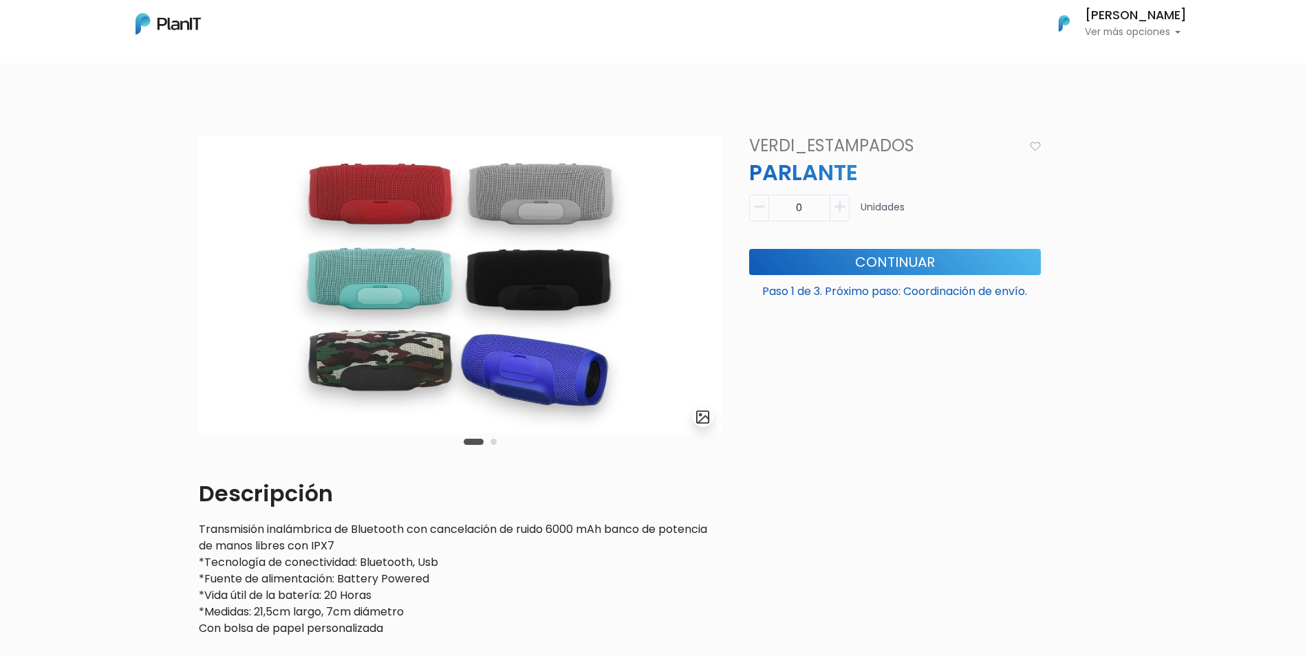
click at [841, 209] on icon "button" at bounding box center [840, 207] width 10 height 12
type input "1"
click at [929, 263] on button "Continuar" at bounding box center [895, 262] width 292 height 26
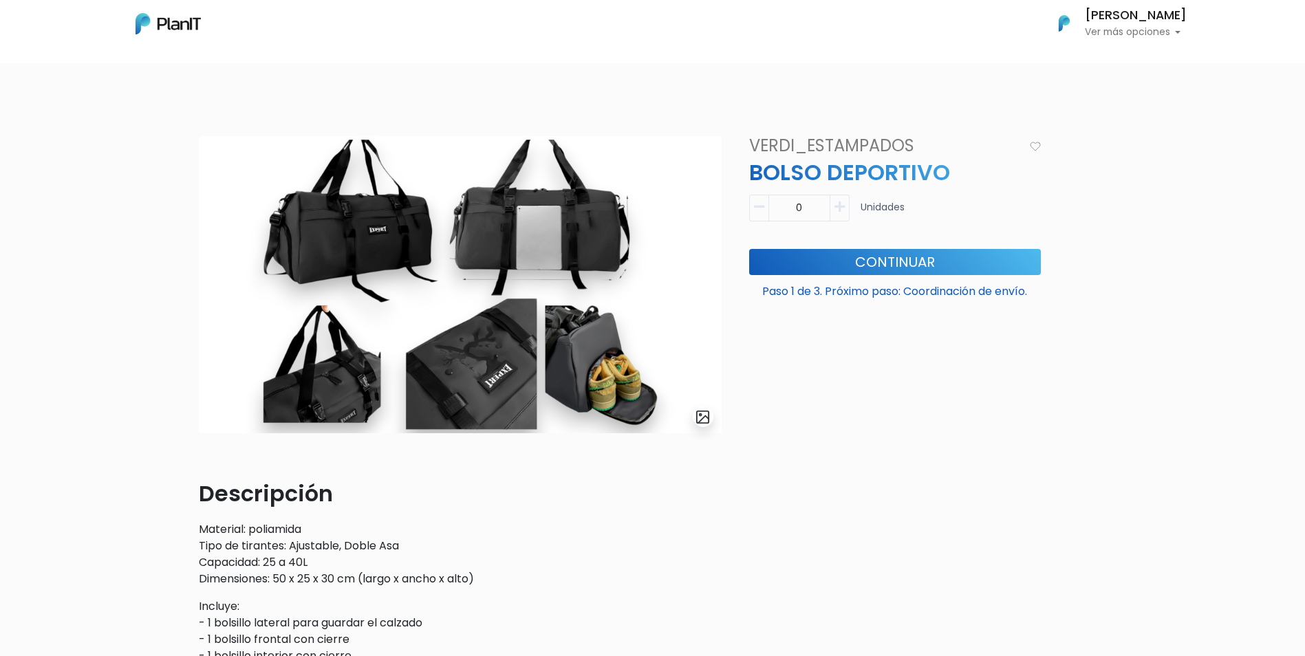
click at [842, 209] on icon "button" at bounding box center [840, 207] width 10 height 12
click at [903, 260] on button "Continuar" at bounding box center [895, 262] width 292 height 26
click at [1178, 30] on p "Ver más opciones" at bounding box center [1136, 33] width 102 height 10
click at [928, 70] on body "Mis Compras Mi Lista Editar Información Cerrar Sesión [PERSON_NAME] Ver más opc…" at bounding box center [652, 328] width 1305 height 656
click at [835, 207] on icon "button" at bounding box center [840, 207] width 10 height 12
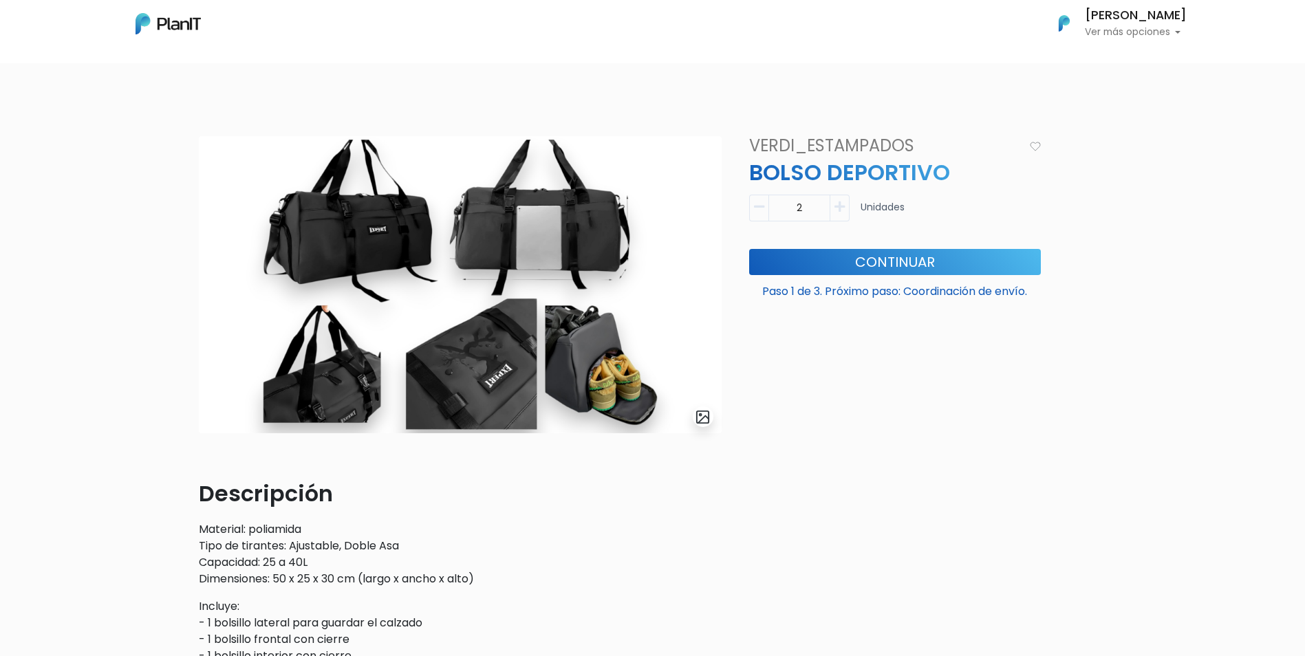
click at [765, 211] on button "button" at bounding box center [758, 208] width 19 height 27
type input "1"
click at [881, 252] on button "Continuar" at bounding box center [895, 262] width 292 height 26
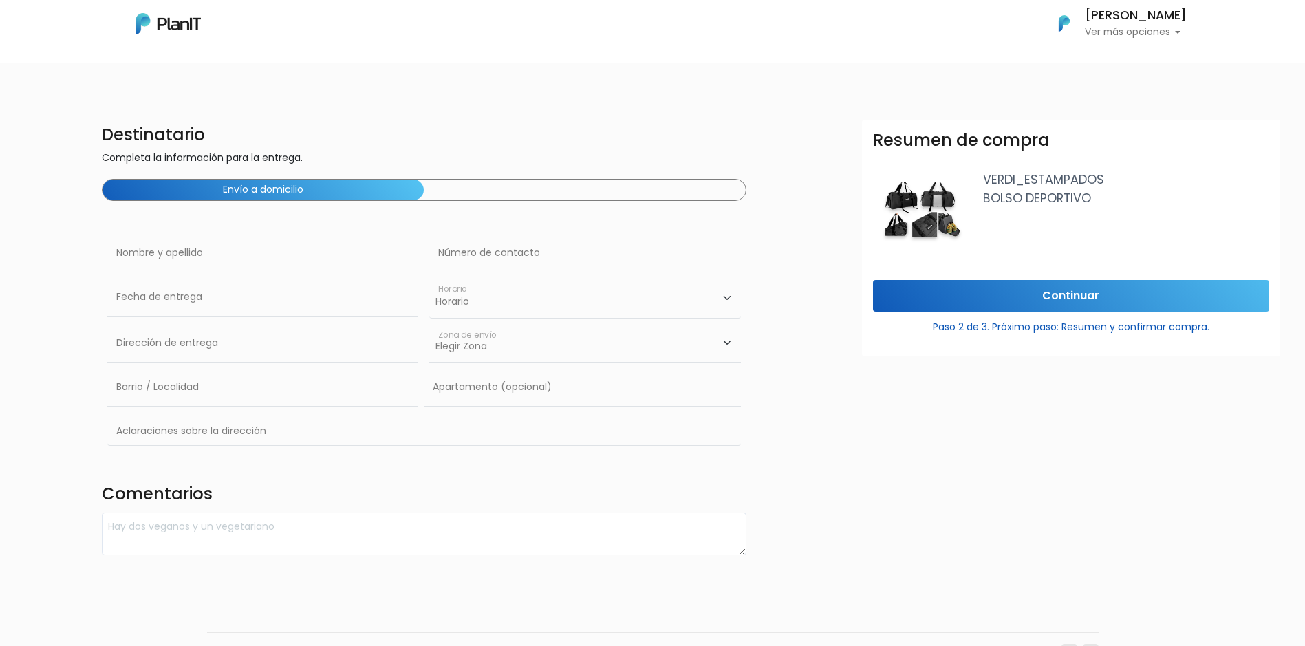
click at [517, 189] on div "Envío a domicilio" at bounding box center [424, 190] width 645 height 22
click at [179, 269] on input "text" at bounding box center [262, 253] width 311 height 39
type input "sebastian iriarte"
type input "096164869"
type input "aizpurua 2063"
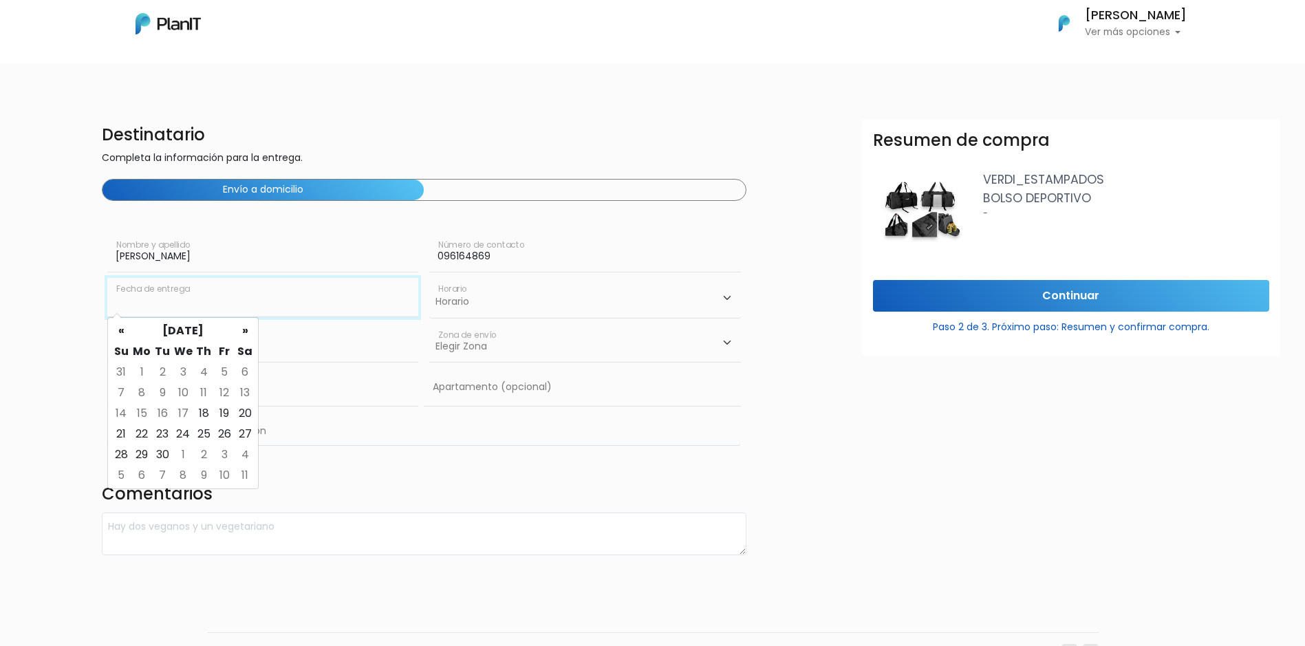
click at [323, 299] on input "text" at bounding box center [262, 297] width 311 height 39
click at [226, 411] on td "19" at bounding box center [224, 413] width 21 height 21
type input "19/09/2025"
click at [523, 300] on select "Horario 08:00 - 10:00 10:00 - 12:00 14:00 - 16:00 16:00 - 18:00" at bounding box center [584, 298] width 311 height 40
select select "0"
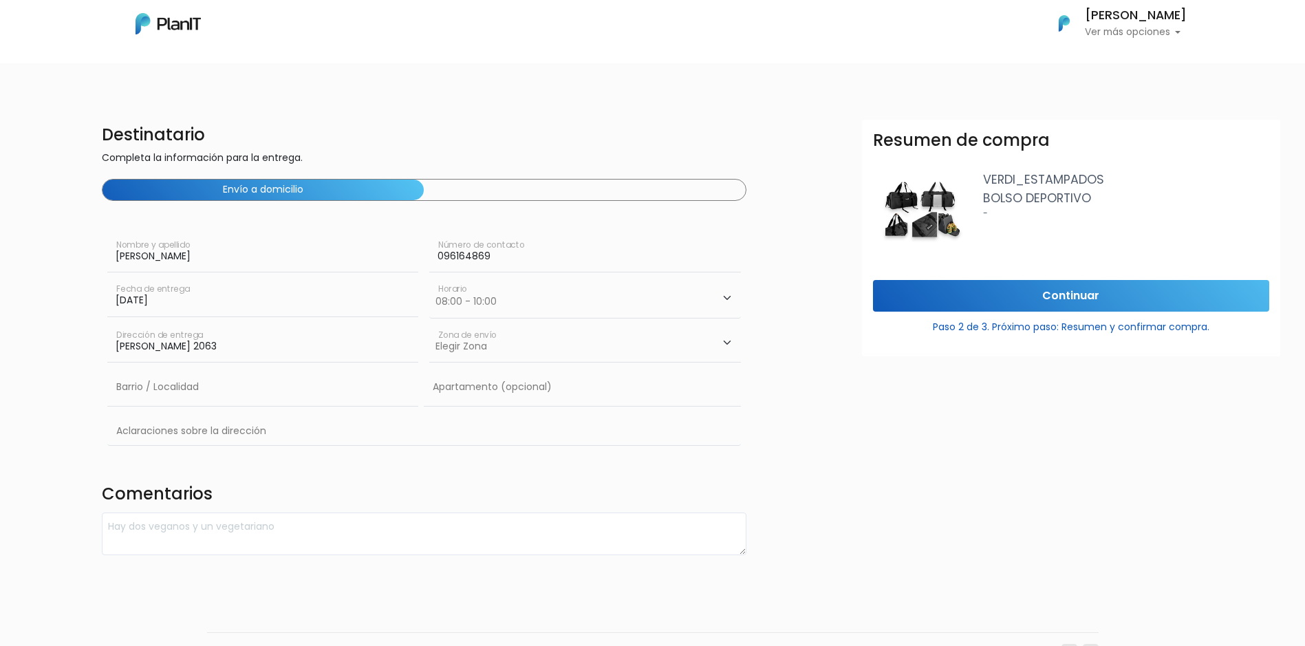
click at [429, 278] on select "Horario 08:00 - 10:00 10:00 - 12:00 14:00 - 16:00 16:00 - 18:00" at bounding box center [584, 298] width 311 height 40
click at [695, 355] on select "Elegir Zona Zona américa Oficina Montevideo" at bounding box center [584, 343] width 311 height 39
click at [246, 350] on input "aizpurua 2063" at bounding box center [262, 343] width 311 height 39
click at [564, 332] on select "Elegir Zona Zona américa Oficina Montevideo" at bounding box center [584, 343] width 311 height 39
select select "8"
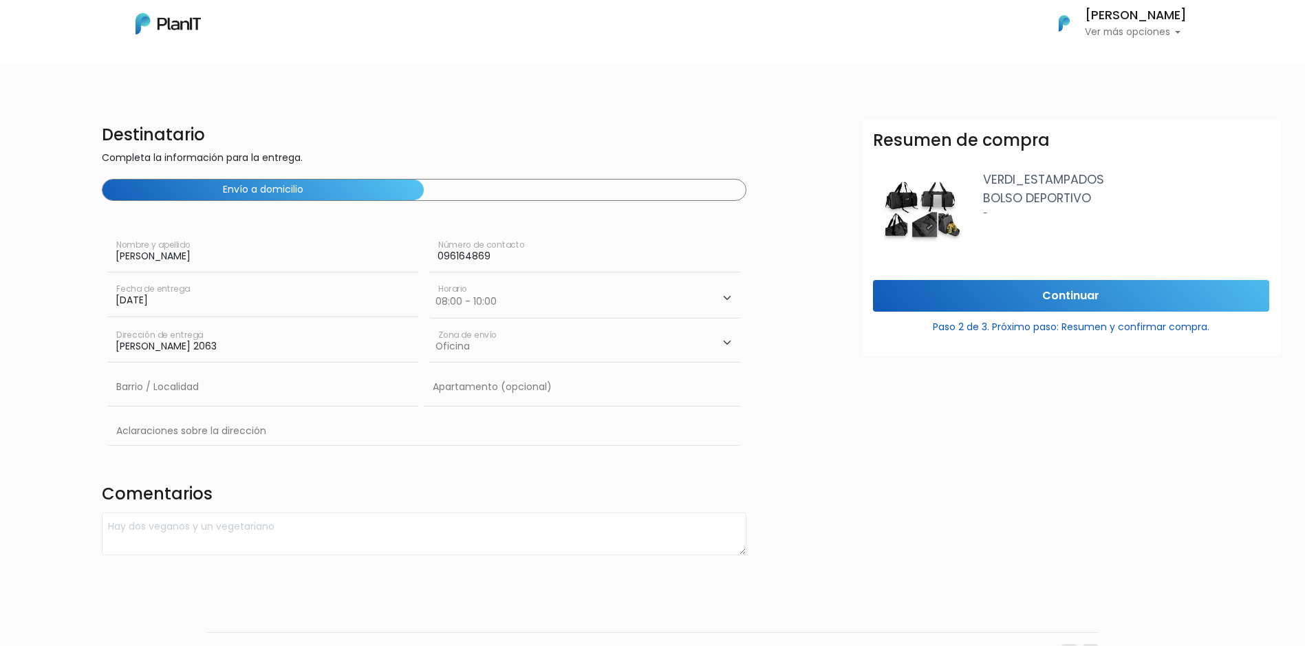
click at [429, 324] on select "Elegir Zona Zona américa Oficina Montevideo" at bounding box center [584, 343] width 311 height 39
click at [277, 349] on input "aizpurua 2063" at bounding box center [262, 343] width 311 height 39
click at [537, 255] on input "096164869" at bounding box center [584, 253] width 311 height 39
type input "0"
type input "093720499"
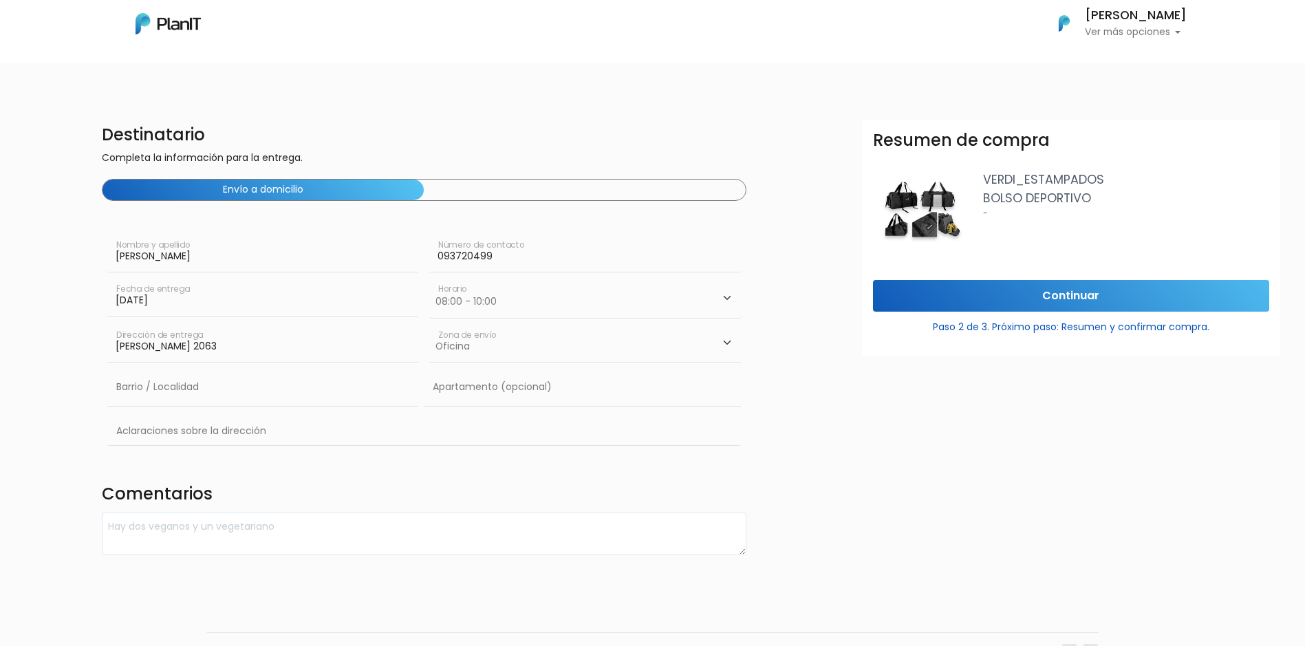
click at [265, 348] on input "aizpurua 2063" at bounding box center [262, 343] width 311 height 39
type input "a"
click at [84, 349] on div "Destinatario Completa la información para la entrega. Envío a domicilio sebasti…" at bounding box center [653, 338] width 1322 height 436
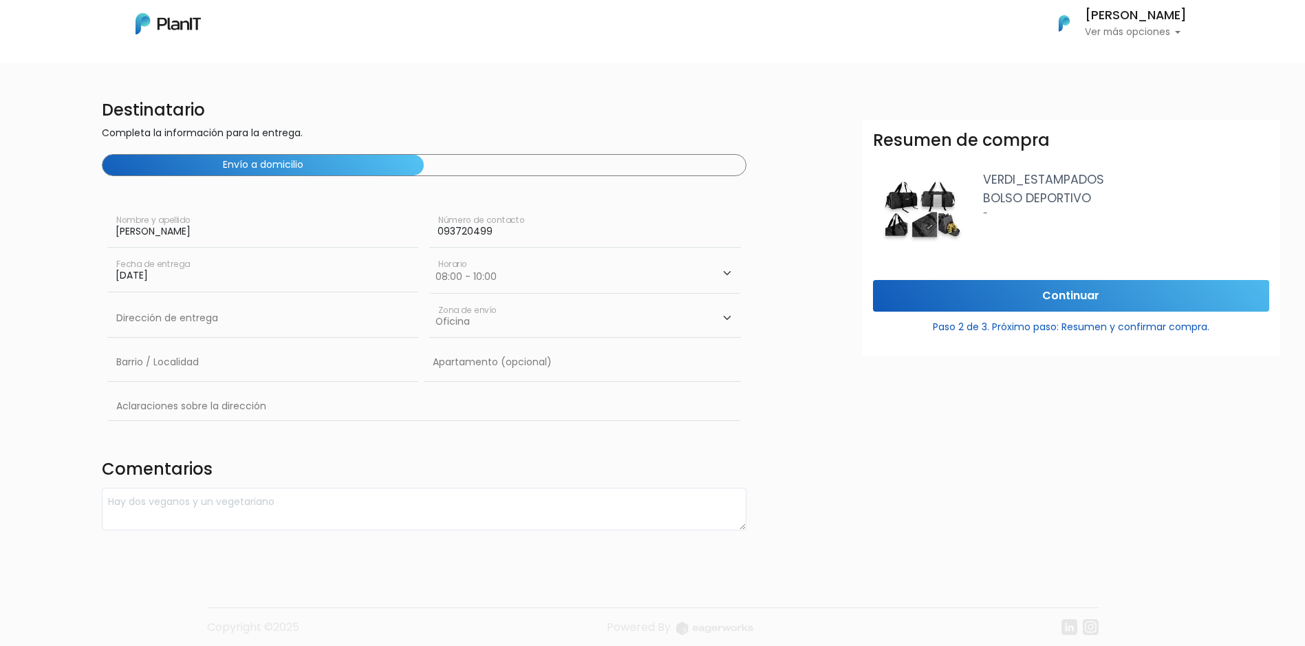
scroll to position [36, 0]
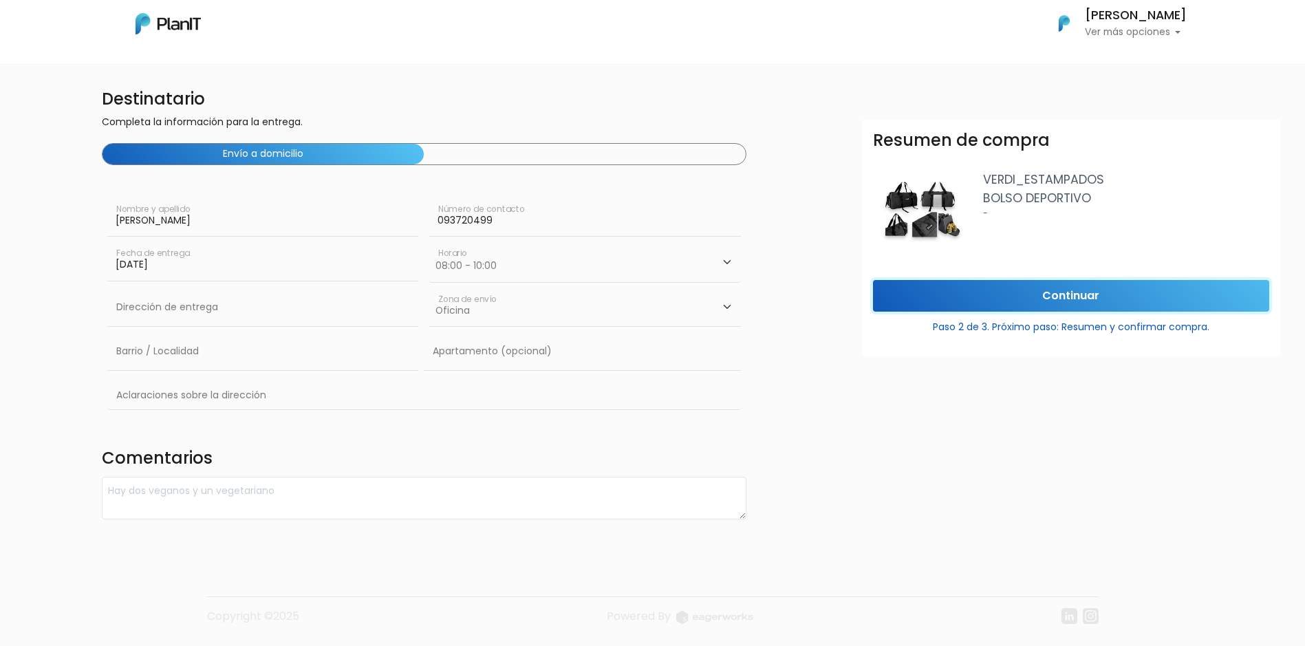
click at [1094, 287] on input "Continuar" at bounding box center [1071, 296] width 396 height 32
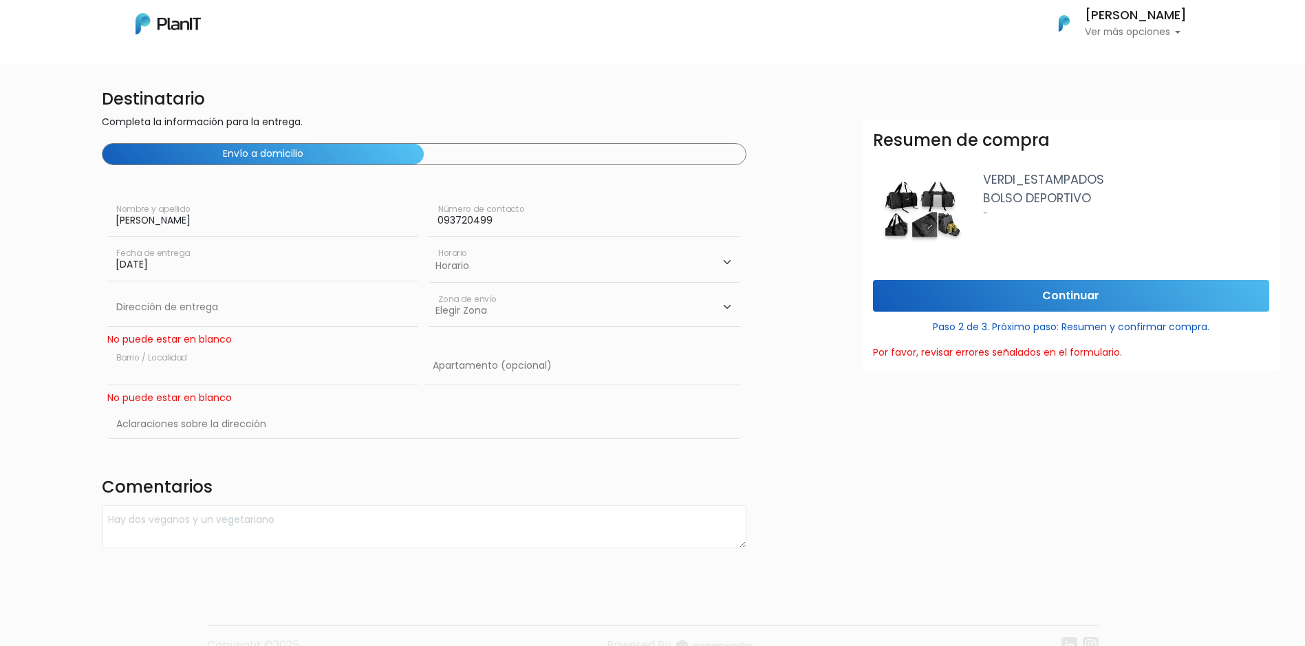
click at [191, 364] on input "text" at bounding box center [262, 366] width 311 height 39
type input "cordón"
click at [160, 425] on input "text" at bounding box center [424, 425] width 634 height 40
type input "CONSTITUYENTE 1891, 0"
click at [966, 303] on input "Continuar" at bounding box center [1071, 296] width 396 height 32
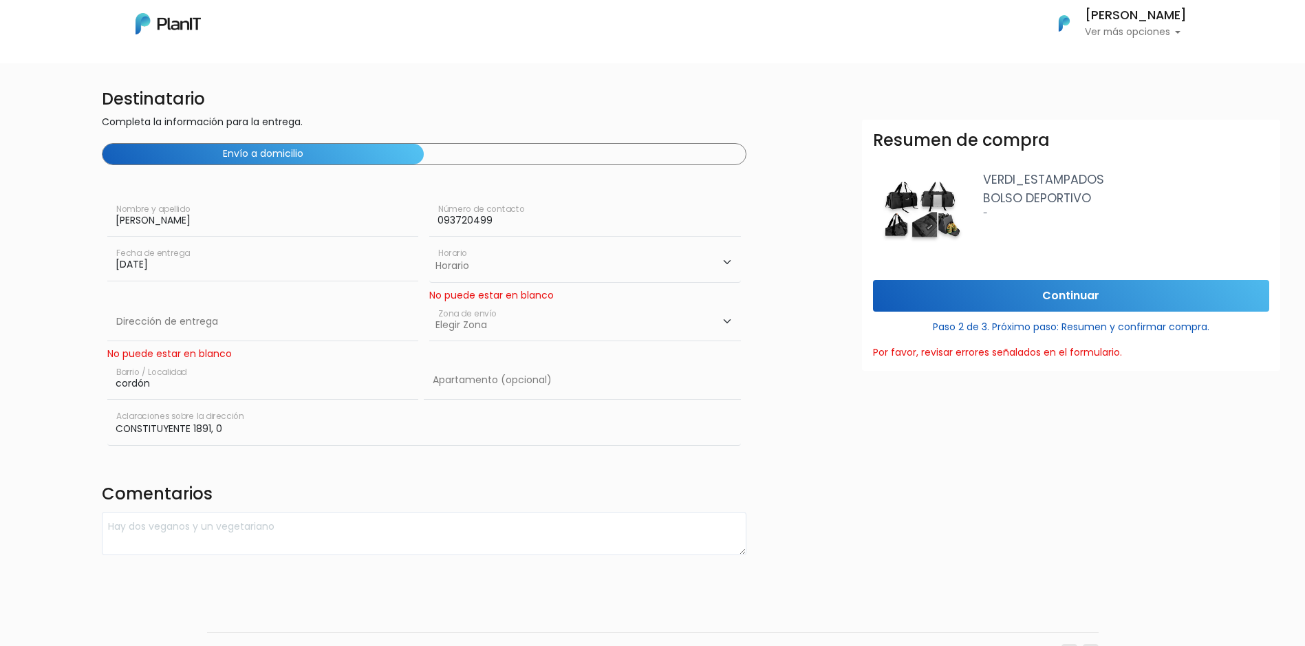
click at [682, 323] on select "Elegir Zona Zona américa Oficina Montevideo" at bounding box center [584, 322] width 311 height 39
select select "8"
click at [429, 303] on select "Elegir Zona Zona américa Oficina Montevideo" at bounding box center [584, 322] width 311 height 39
click at [1048, 296] on input "Continuar" at bounding box center [1071, 296] width 396 height 32
click at [746, 304] on div "Indica la cantidad de envíos correspondientes a cada zona: 0 0 Montevideo céntr…" at bounding box center [585, 332] width 322 height 58
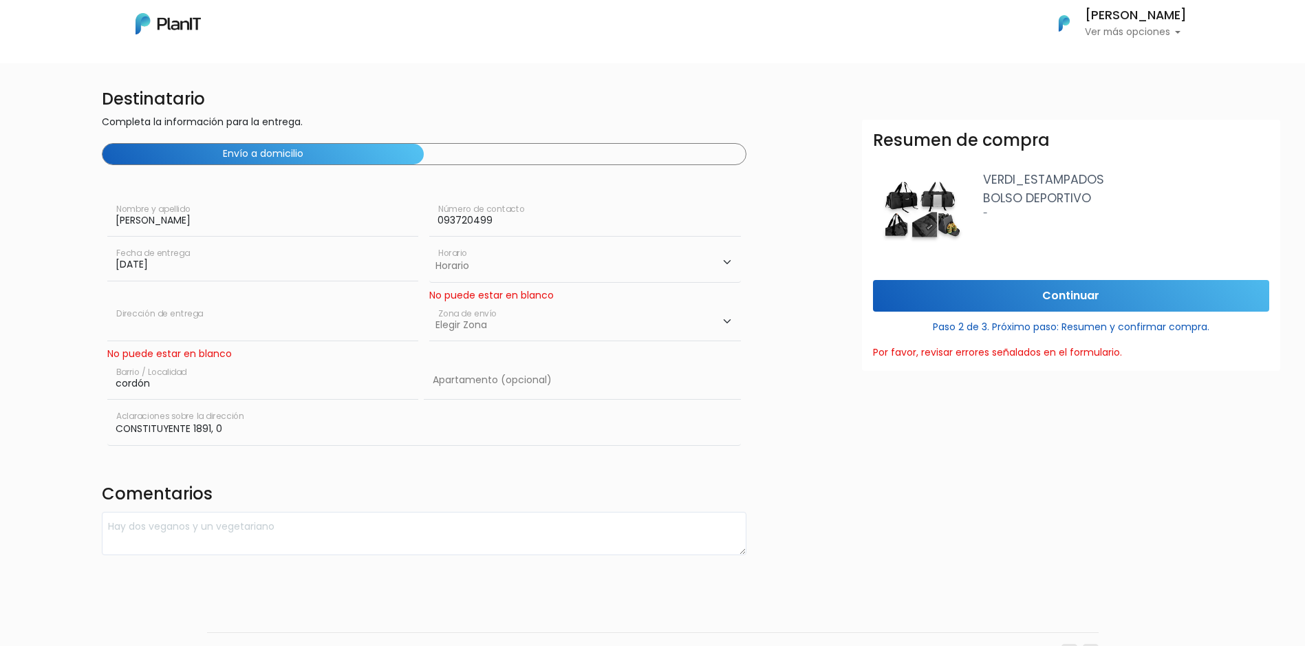
click at [142, 323] on input "text" at bounding box center [262, 322] width 311 height 39
type input "CONSTITUYENTE 1891, 0"
click at [475, 264] on select "Horario 08:00 - 10:00 10:00 - 12:00 14:00 - 16:00 16:00 - 18:00" at bounding box center [584, 262] width 311 height 40
select select "0"
click at [429, 242] on select "Horario 08:00 - 10:00 10:00 - 12:00 14:00 - 16:00 16:00 - 18:00" at bounding box center [584, 262] width 311 height 40
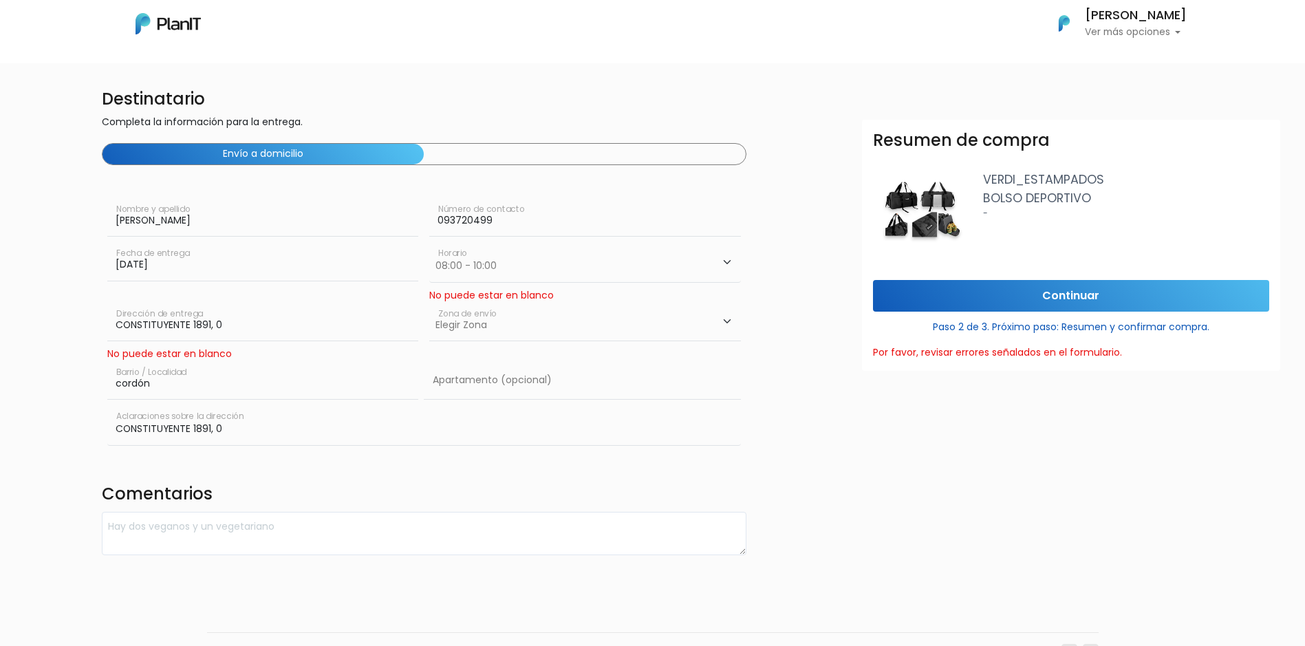
click at [531, 328] on select "Elegir Zona Zona américa Oficina Montevideo" at bounding box center [584, 322] width 311 height 39
select select "8"
click at [429, 303] on select "Elegir Zona Zona américa Oficina Montevideo" at bounding box center [584, 322] width 311 height 39
click at [328, 389] on input "cordón" at bounding box center [262, 380] width 311 height 39
click at [985, 308] on input "Continuar" at bounding box center [1071, 296] width 396 height 32
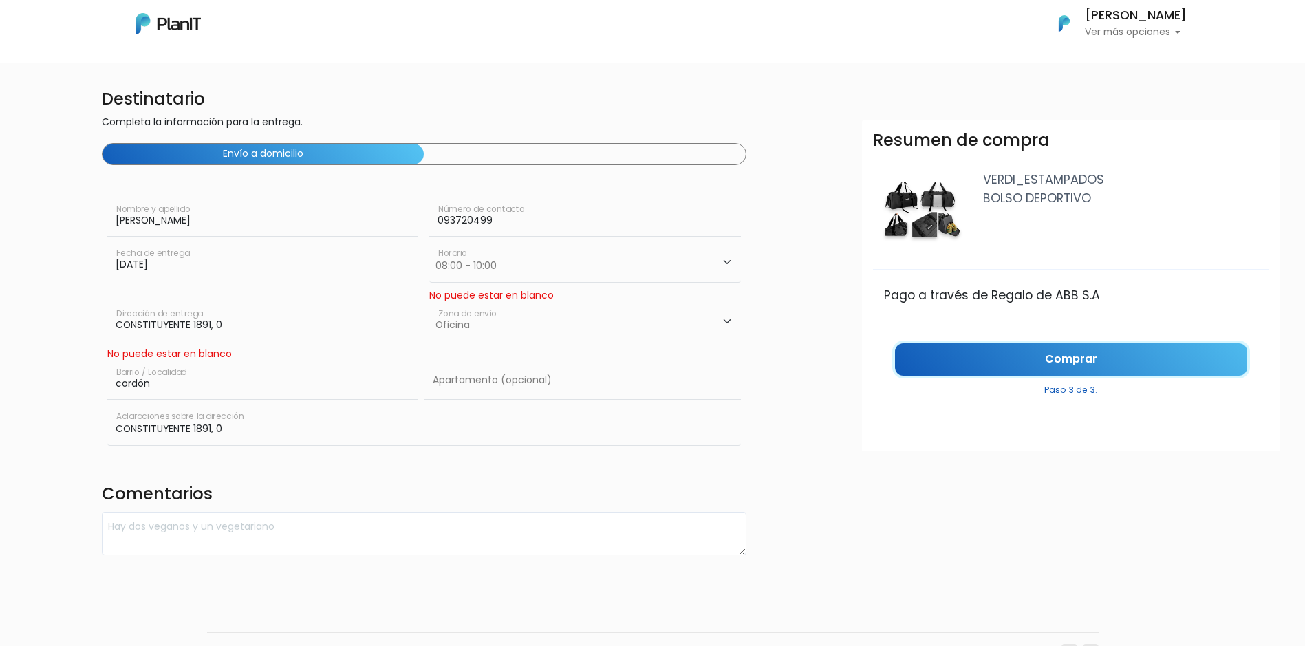
click at [989, 363] on link "Comprar" at bounding box center [1071, 359] width 352 height 32
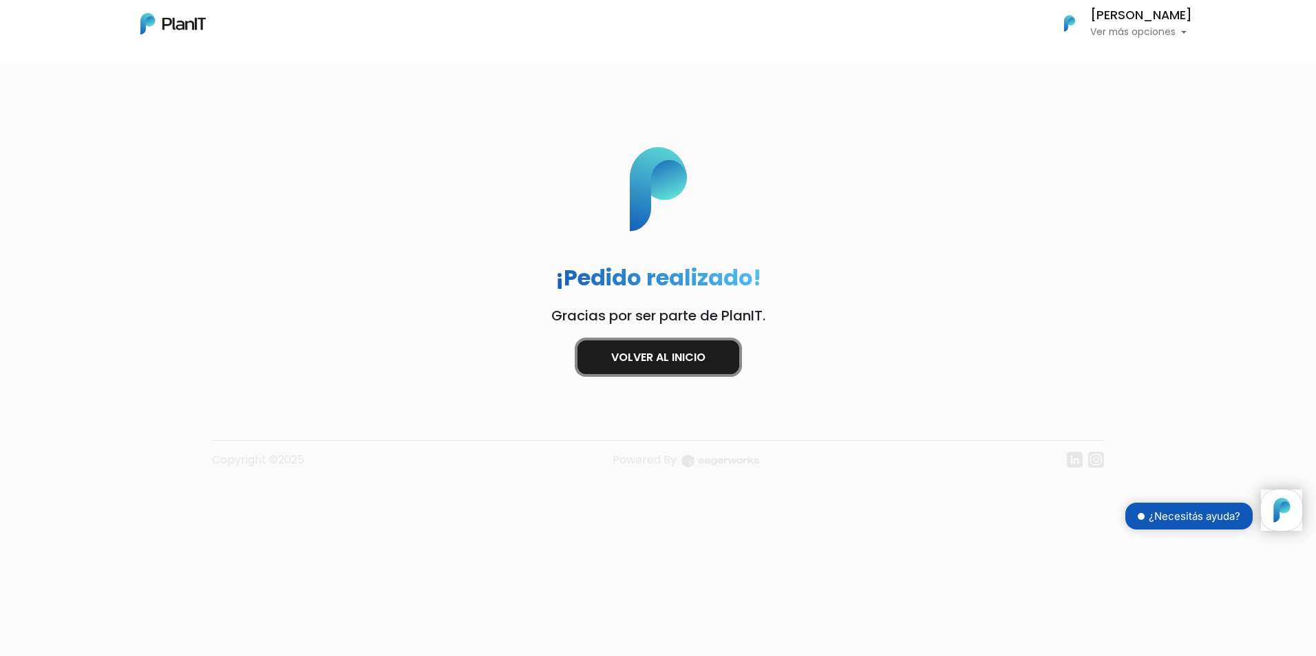
click at [665, 350] on link "Volver al inicio" at bounding box center [658, 358] width 162 height 34
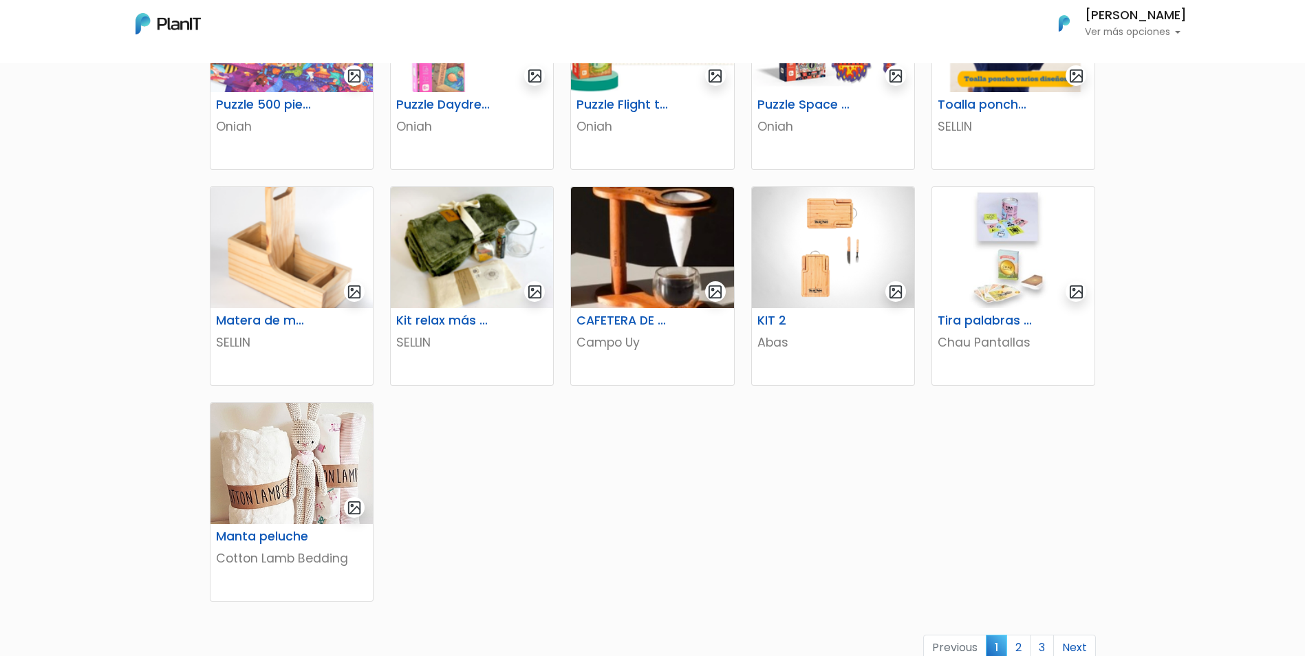
scroll to position [757, 0]
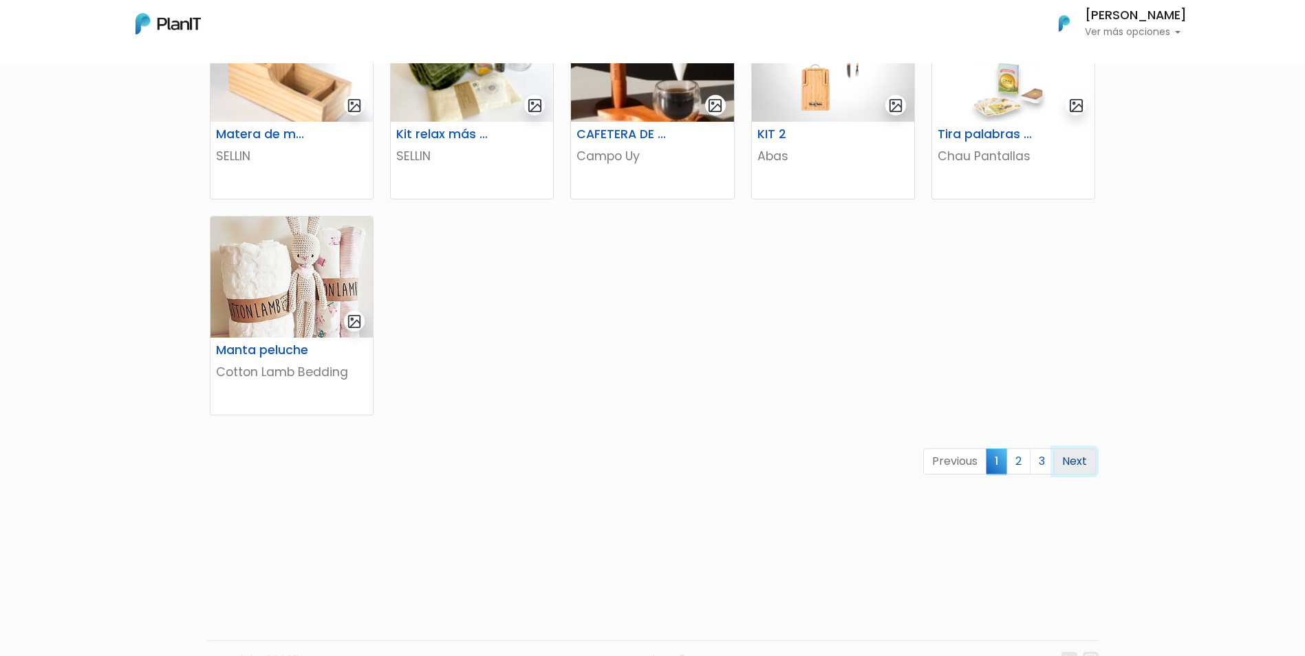
click at [1082, 460] on link "Next" at bounding box center [1074, 462] width 43 height 26
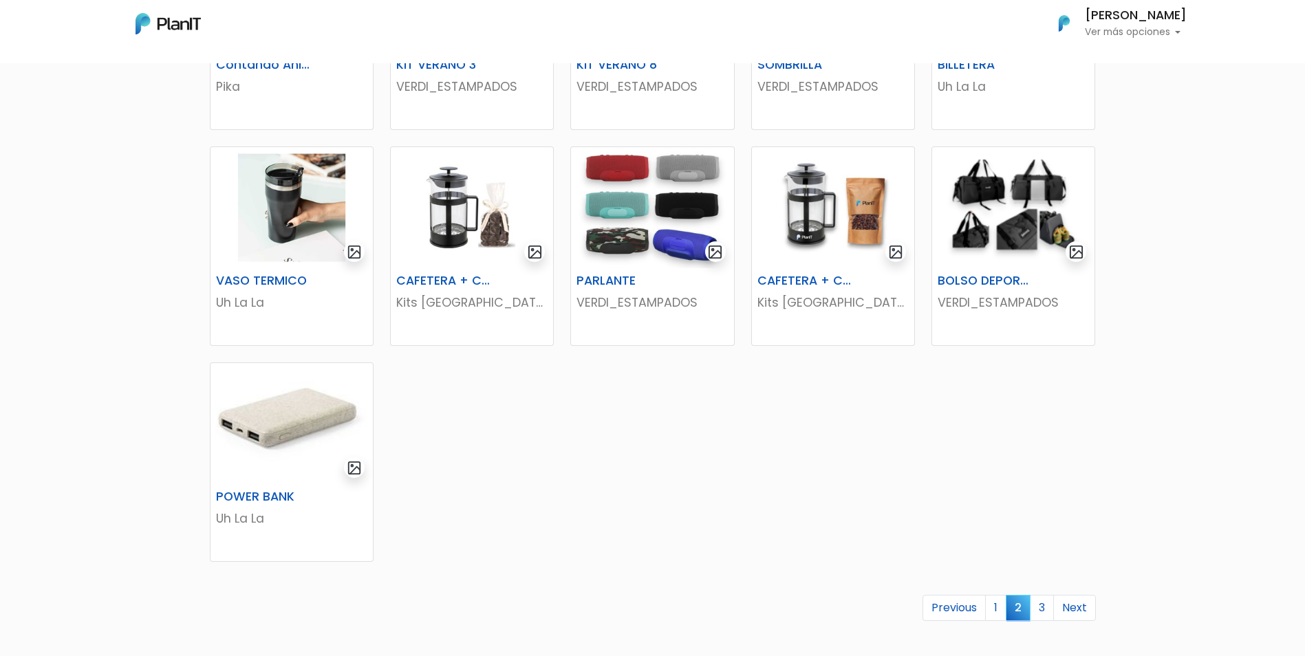
scroll to position [791, 0]
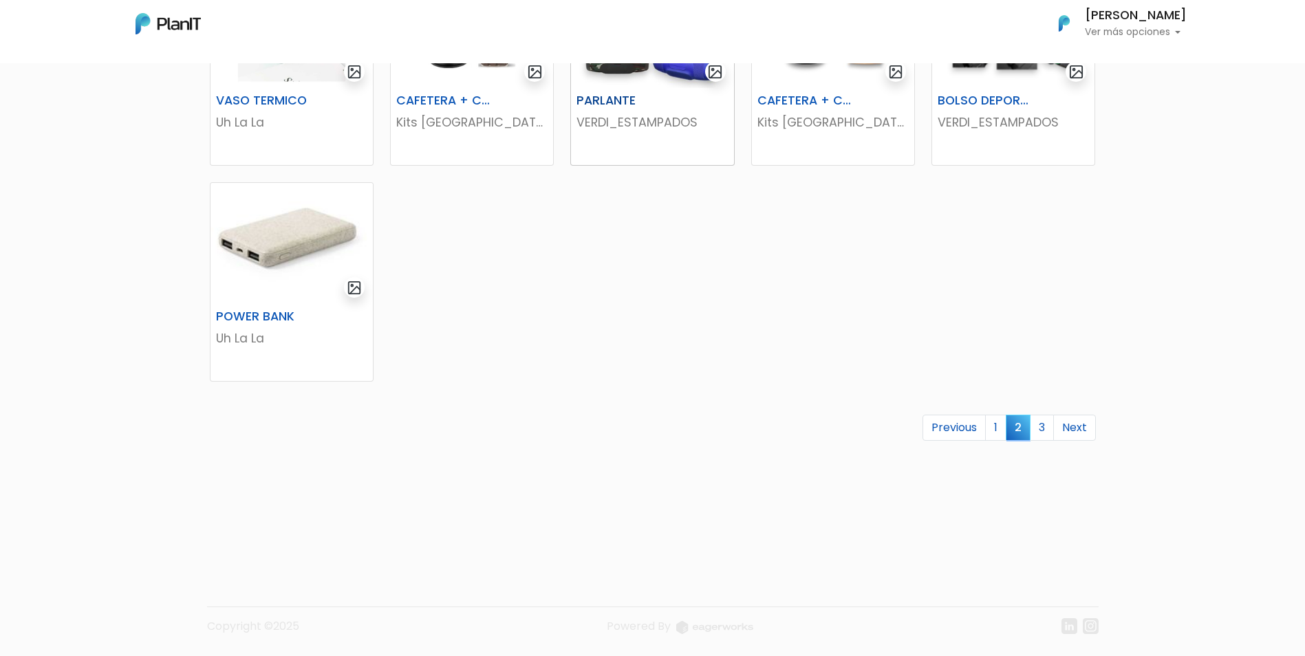
click at [634, 97] on h6 "PARLANTE" at bounding box center [624, 101] width 112 height 14
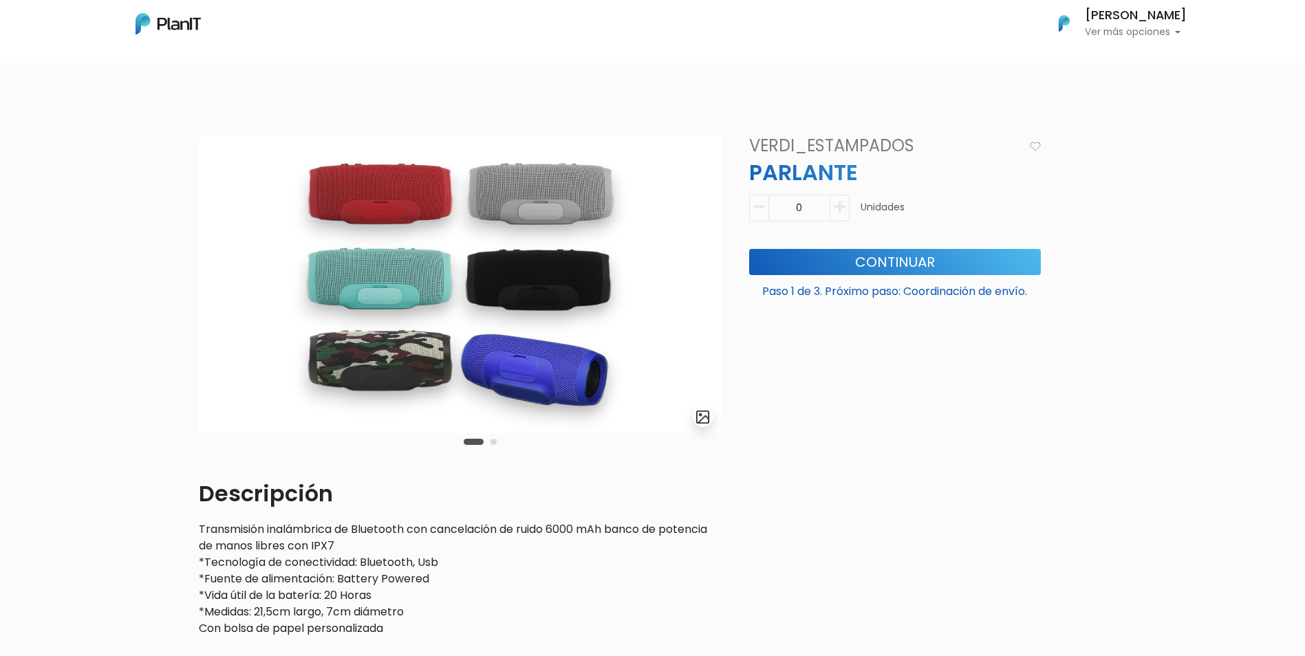
click at [839, 206] on icon "button" at bounding box center [840, 207] width 10 height 12
type input "1"
click at [871, 255] on button "Continuar" at bounding box center [895, 262] width 292 height 26
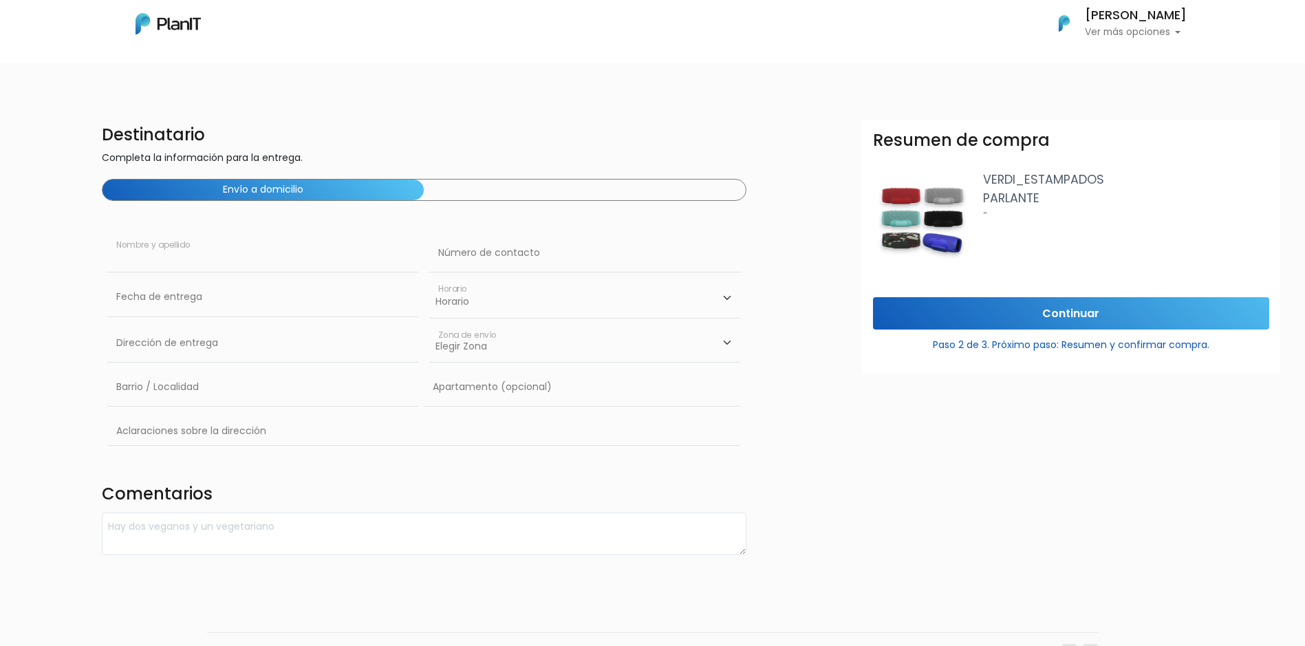
click at [222, 256] on input "text" at bounding box center [262, 253] width 311 height 39
type input "[PERSON_NAME]"
click at [465, 264] on input "text" at bounding box center [584, 253] width 311 height 39
type input "093720499"
click at [277, 303] on input "text" at bounding box center [262, 297] width 311 height 39
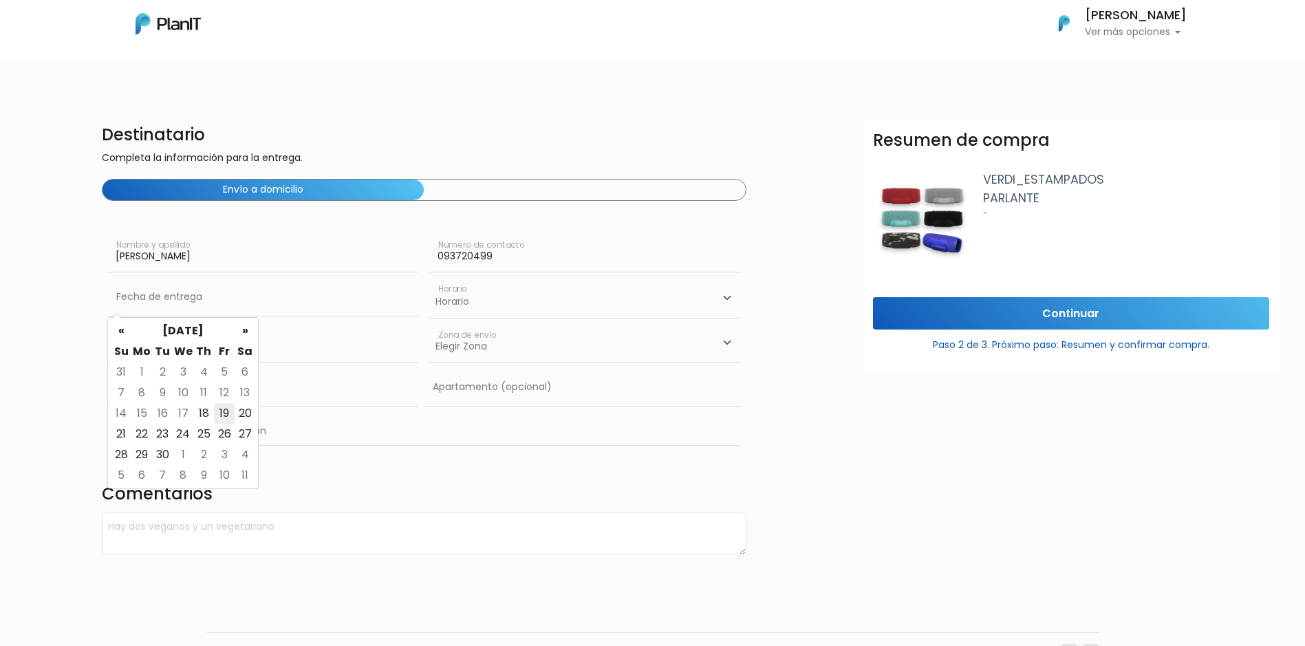
click at [223, 407] on td "19" at bounding box center [224, 413] width 21 height 21
type input "19/09/2025"
click at [181, 345] on input "text" at bounding box center [262, 343] width 311 height 39
type input "CONSTITUYENTE 1891, 0"
type input "cordón"
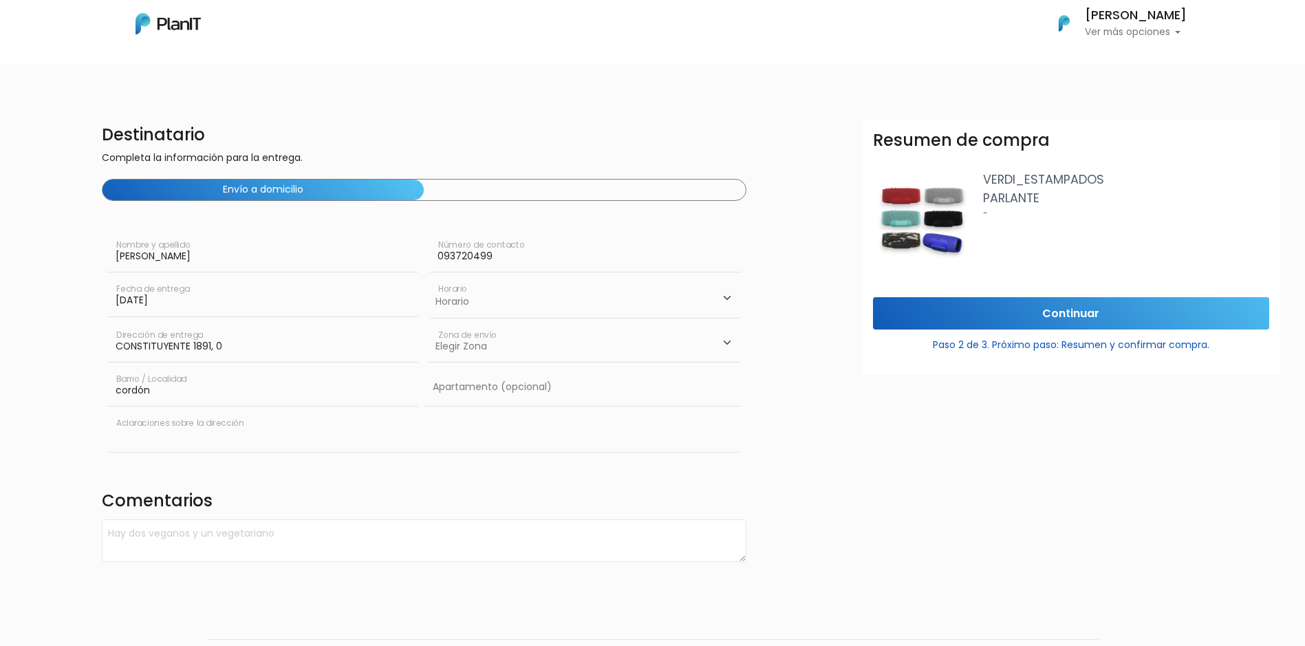
type input "CONSTITUYENTE 1891, 0"
click at [475, 308] on select "Horario 08:00 - 10:00 10:00 - 12:00 14:00 - 16:00 16:00 - 18:00" at bounding box center [584, 298] width 311 height 40
select select "0"
click at [429, 278] on select "Horario 08:00 - 10:00 10:00 - 12:00 14:00 - 16:00 16:00 - 18:00" at bounding box center [584, 298] width 311 height 40
click at [482, 349] on select "Elegir Zona Zona américa Oficina Montevideo" at bounding box center [584, 343] width 311 height 39
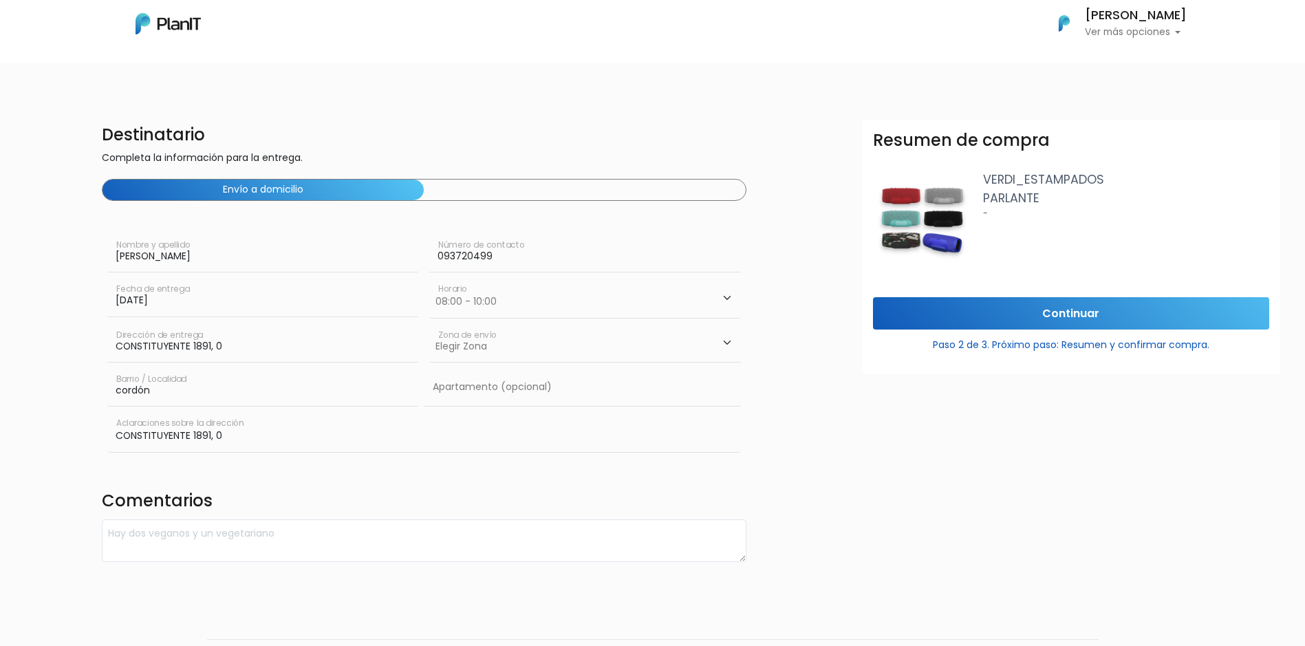
select select "8"
click at [429, 324] on select "Elegir Zona Zona américa Oficina Montevideo" at bounding box center [584, 343] width 311 height 39
click at [1029, 312] on input "Continuar" at bounding box center [1071, 313] width 396 height 32
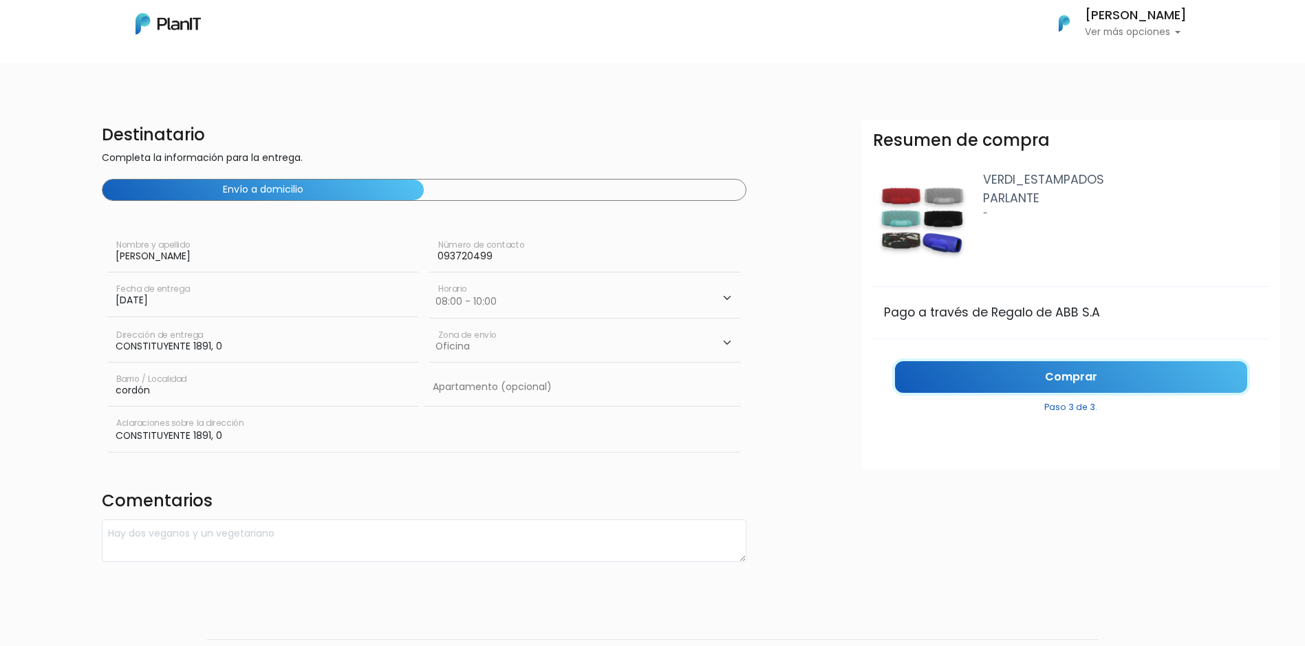
click at [1041, 379] on link "Comprar" at bounding box center [1071, 377] width 352 height 32
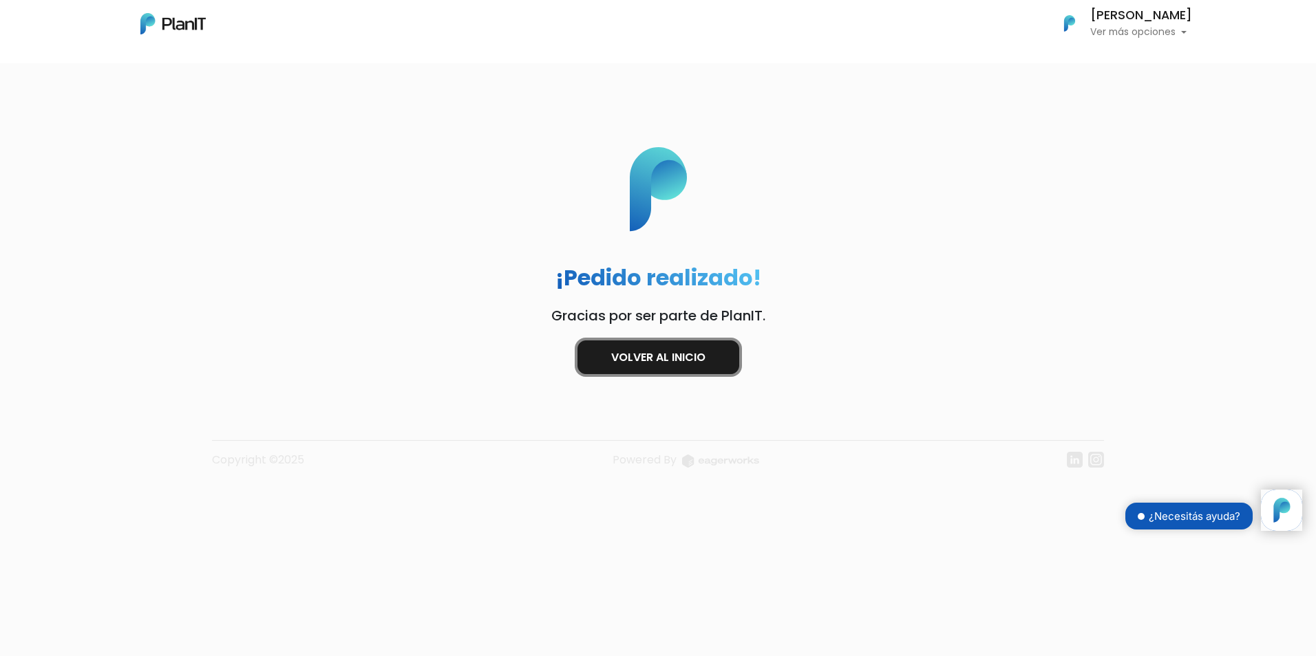
click at [658, 364] on link "Volver al inicio" at bounding box center [658, 358] width 162 height 34
